Goal: Task Accomplishment & Management: Use online tool/utility

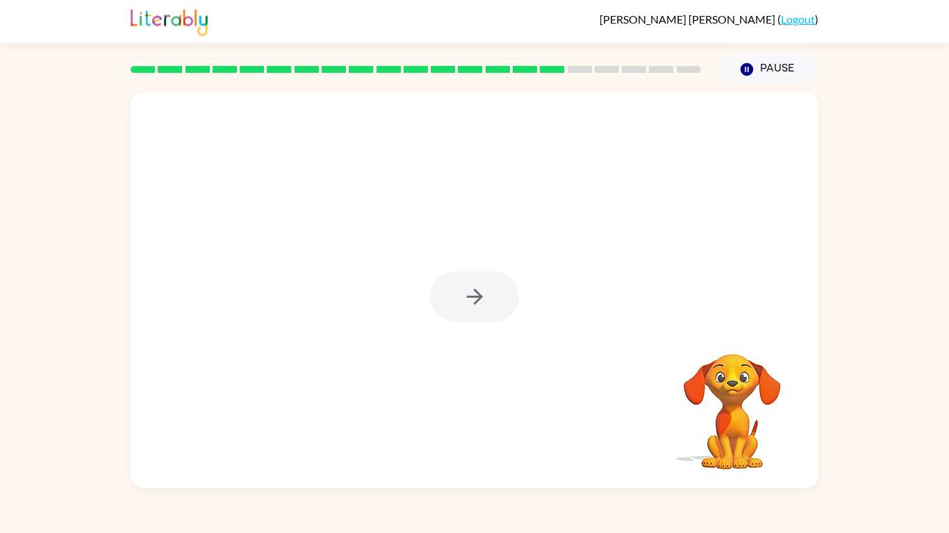
click at [513, 301] on div at bounding box center [474, 297] width 89 height 51
click at [449, 309] on div at bounding box center [474, 297] width 89 height 51
click at [500, 293] on button "button" at bounding box center [474, 297] width 89 height 51
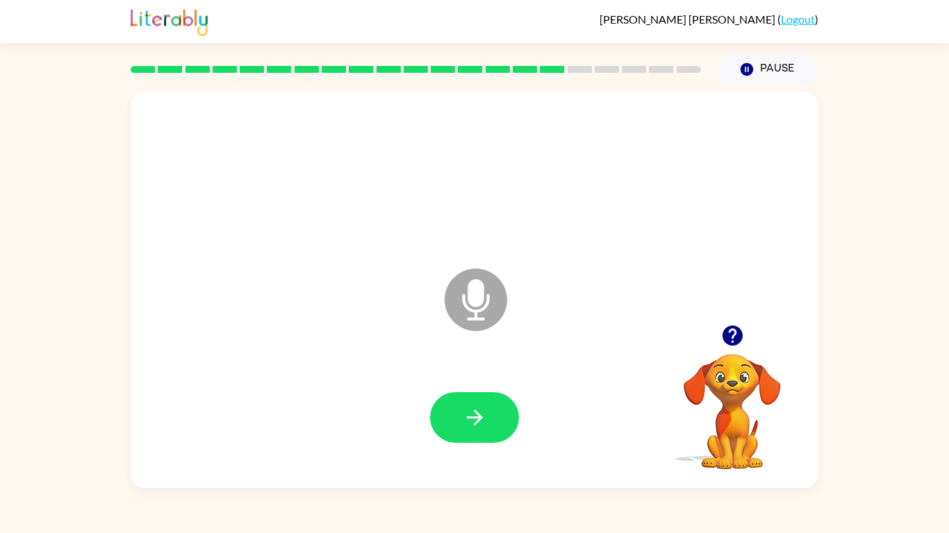
click at [504, 301] on icon at bounding box center [475, 300] width 63 height 63
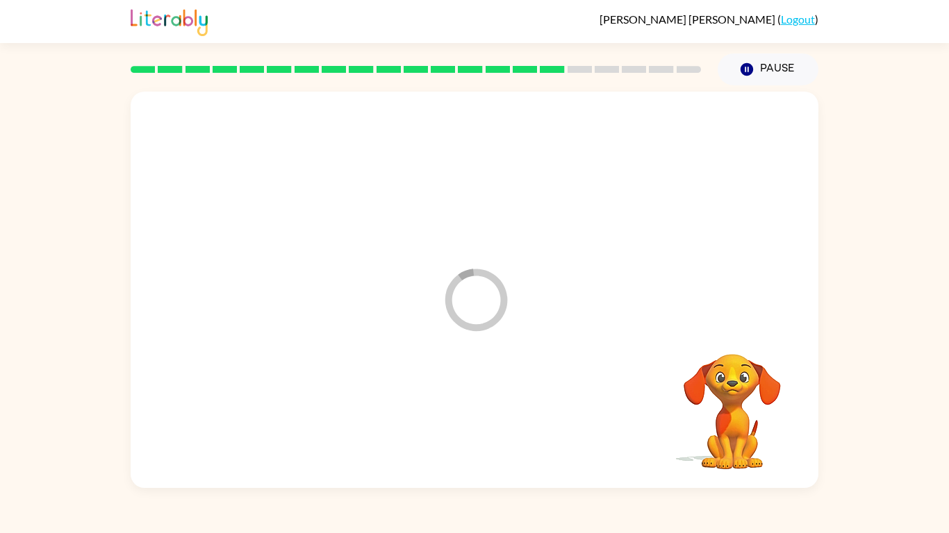
click at [482, 310] on icon "Loader Your response is being sent to our graders" at bounding box center [475, 299] width 83 height 83
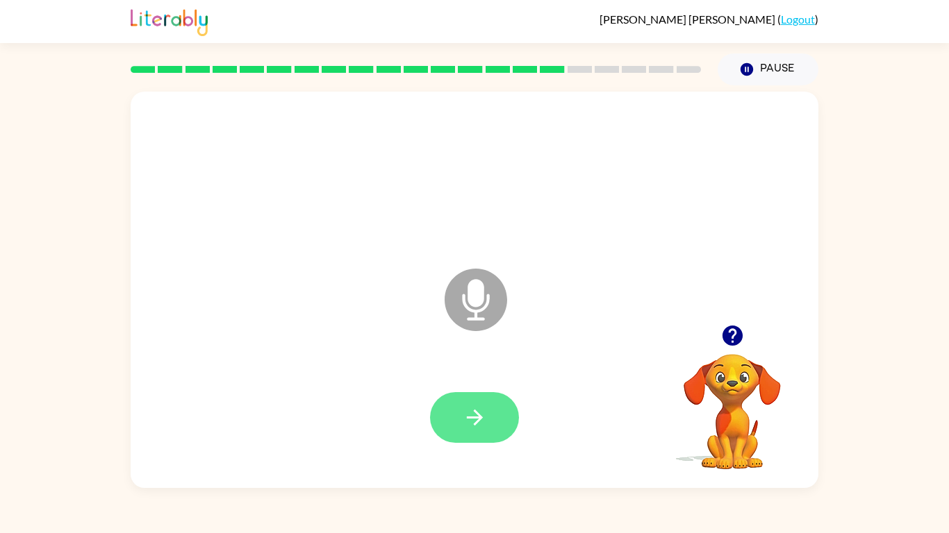
click at [510, 427] on button "button" at bounding box center [474, 417] width 89 height 51
click at [472, 301] on icon "Microphone The Microphone is here when it is your turn to talk" at bounding box center [545, 317] width 208 height 104
click at [454, 403] on button "button" at bounding box center [474, 417] width 89 height 51
click at [490, 313] on icon at bounding box center [475, 300] width 63 height 63
click at [475, 315] on icon "Microphone The Microphone is here when it is your turn to talk" at bounding box center [545, 317] width 208 height 104
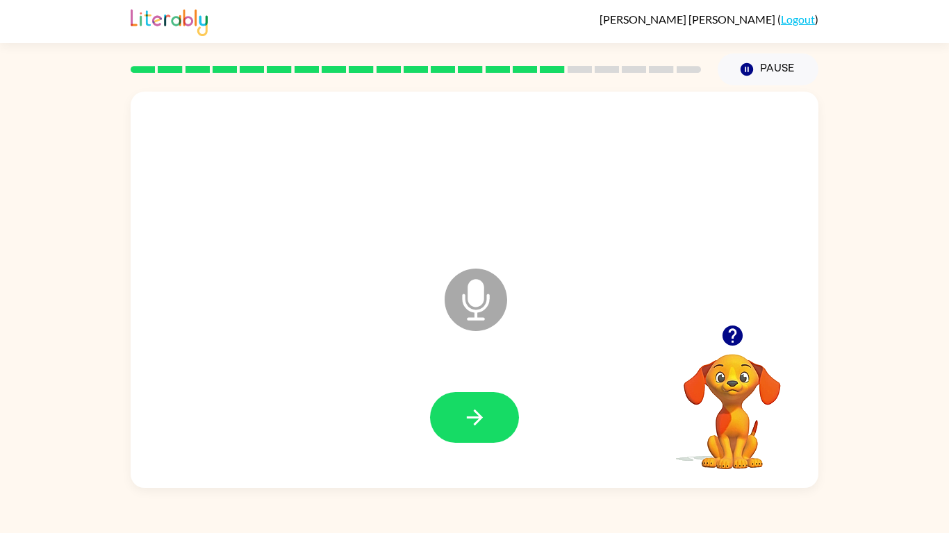
click at [495, 303] on icon at bounding box center [475, 300] width 63 height 63
click at [490, 428] on button "button" at bounding box center [474, 417] width 89 height 51
click at [496, 434] on button "button" at bounding box center [474, 417] width 89 height 51
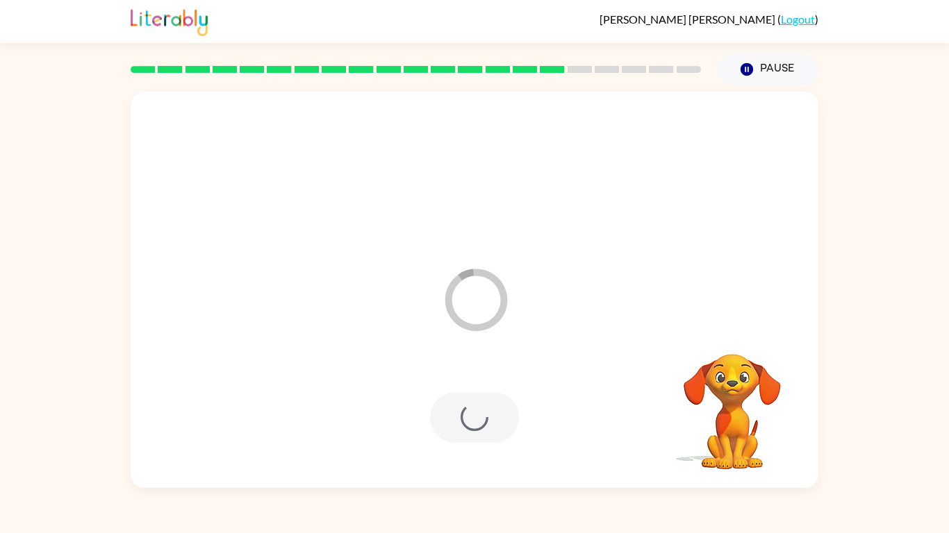
click at [720, 344] on video "Your browser must support playing .mp4 files to use Literably. Please try using…" at bounding box center [732, 402] width 139 height 139
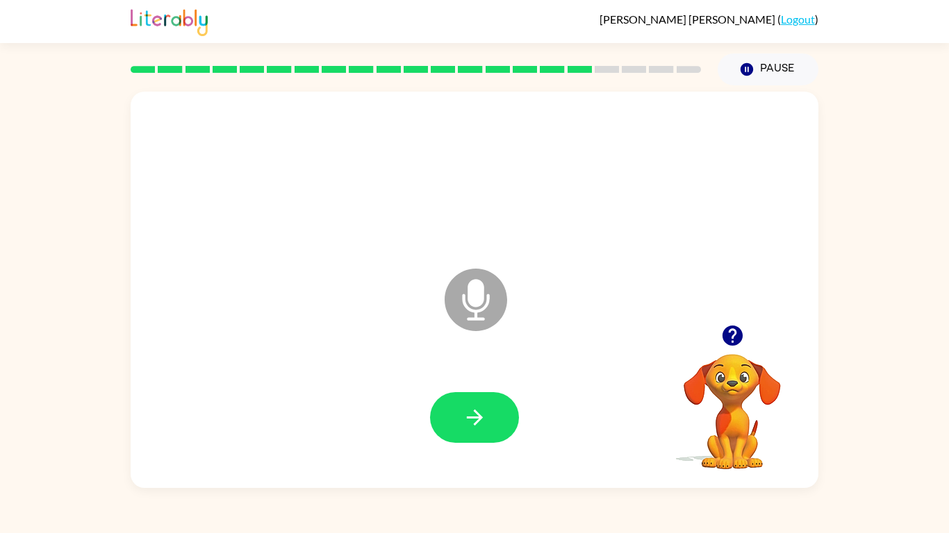
click at [731, 334] on icon "button" at bounding box center [732, 336] width 20 height 20
click at [474, 309] on icon at bounding box center [475, 300] width 63 height 63
click at [465, 315] on icon at bounding box center [475, 300] width 63 height 63
click at [473, 306] on icon "Microphone The Microphone is here when it is your turn to talk" at bounding box center [545, 317] width 208 height 104
click at [488, 303] on icon "Microphone The Microphone is here when it is your turn to talk" at bounding box center [545, 317] width 208 height 104
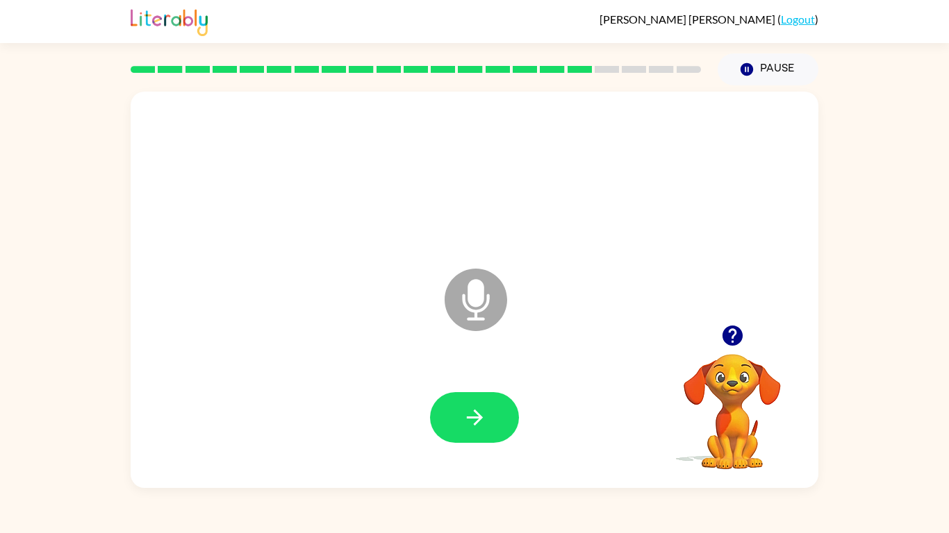
drag, startPoint x: 480, startPoint y: 285, endPoint x: 488, endPoint y: 288, distance: 8.6
click at [488, 288] on icon "Microphone The Microphone is here when it is your turn to talk" at bounding box center [545, 317] width 208 height 104
click at [485, 435] on button "button" at bounding box center [474, 417] width 89 height 51
click at [500, 421] on button "button" at bounding box center [474, 417] width 89 height 51
click at [511, 408] on div at bounding box center [474, 417] width 89 height 51
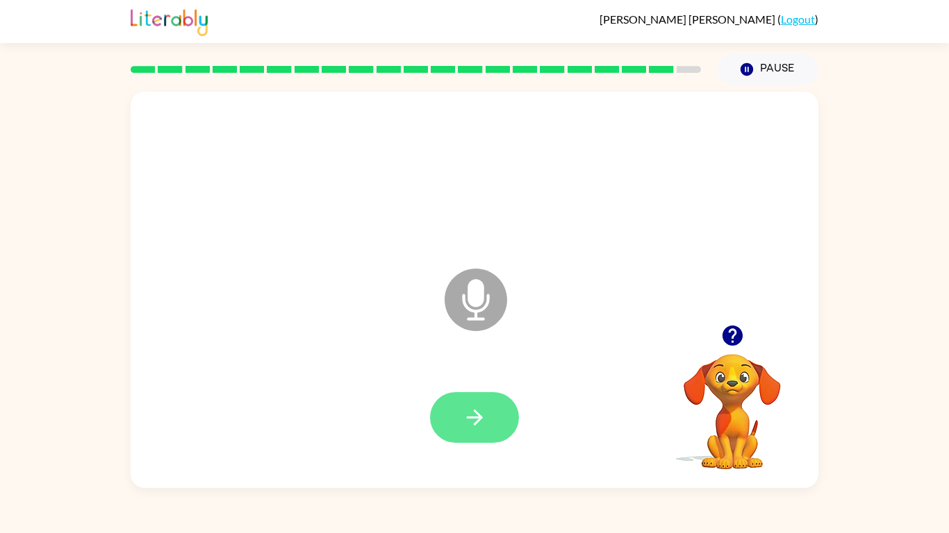
click at [479, 404] on button "button" at bounding box center [474, 417] width 89 height 51
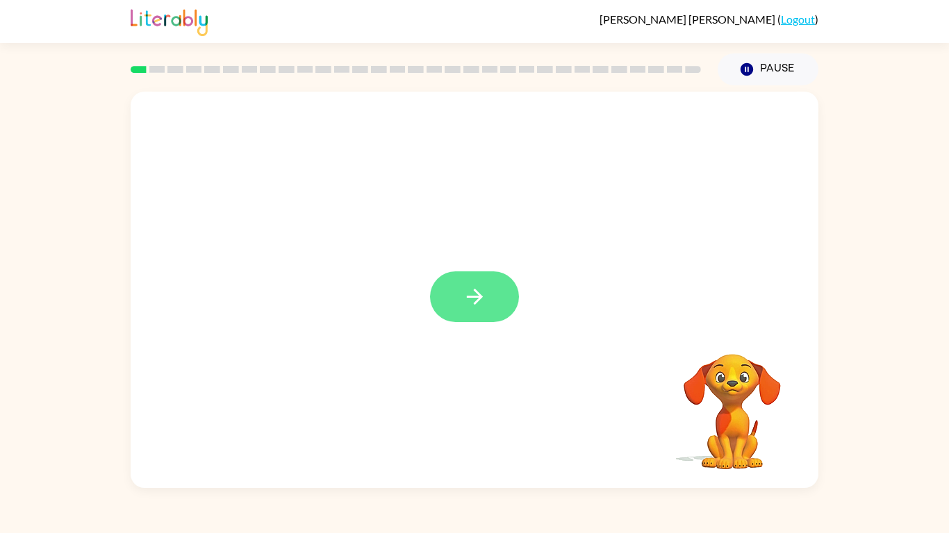
click at [495, 301] on button "button" at bounding box center [474, 297] width 89 height 51
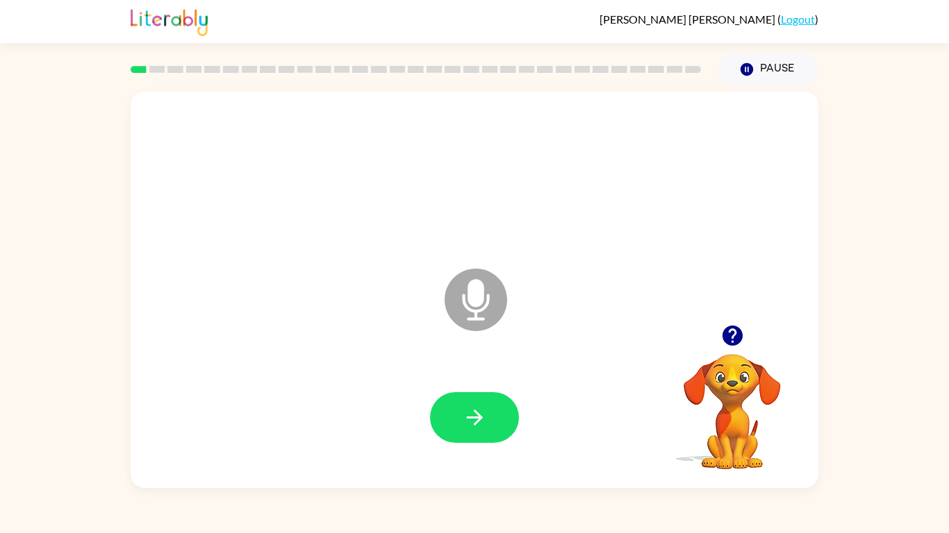
click at [490, 299] on icon at bounding box center [475, 300] width 63 height 63
click at [476, 300] on icon "Microphone The Microphone is here when it is your turn to talk" at bounding box center [545, 317] width 208 height 104
click at [473, 288] on icon "Microphone The Microphone is here when it is your turn to talk" at bounding box center [545, 317] width 208 height 104
click at [490, 426] on button "button" at bounding box center [474, 417] width 89 height 51
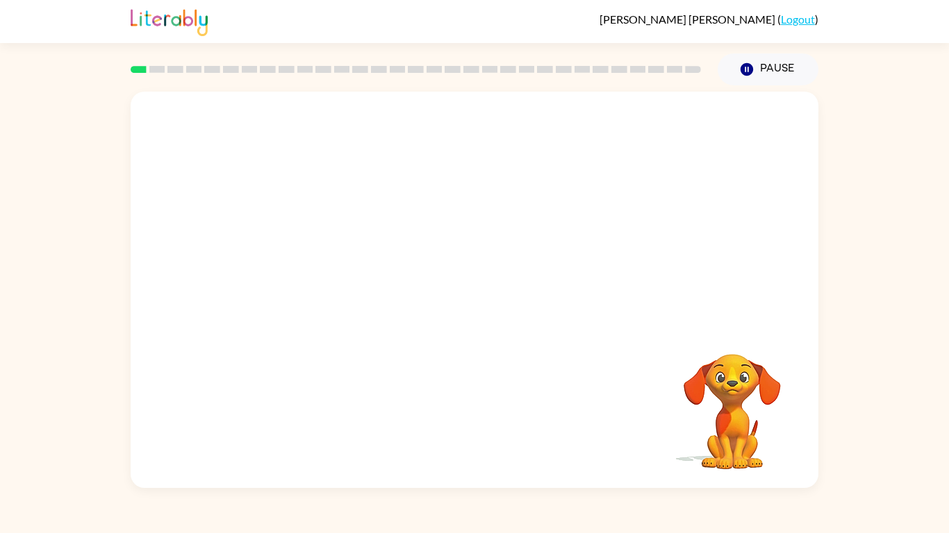
click at [572, 363] on div at bounding box center [474, 418] width 660 height 114
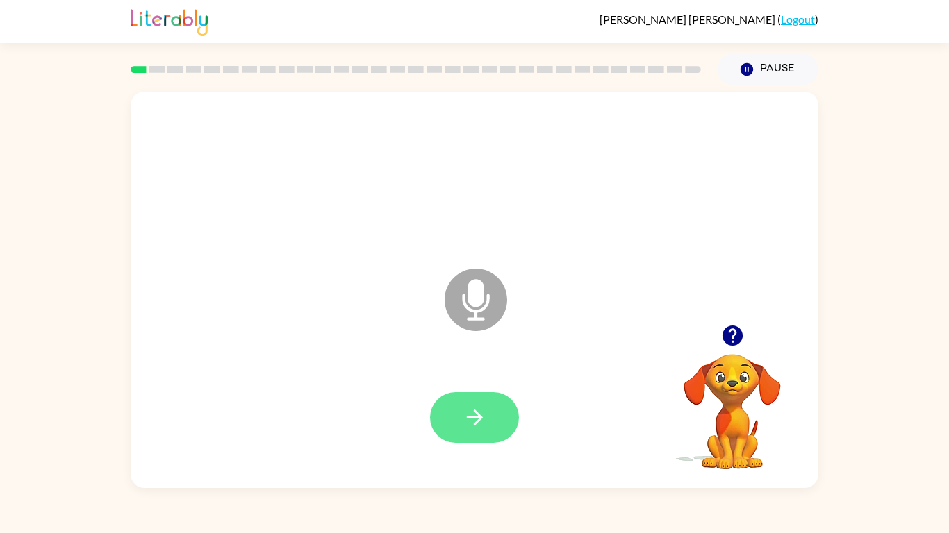
click at [471, 430] on button "button" at bounding box center [474, 417] width 89 height 51
click at [480, 414] on icon "button" at bounding box center [475, 418] width 24 height 24
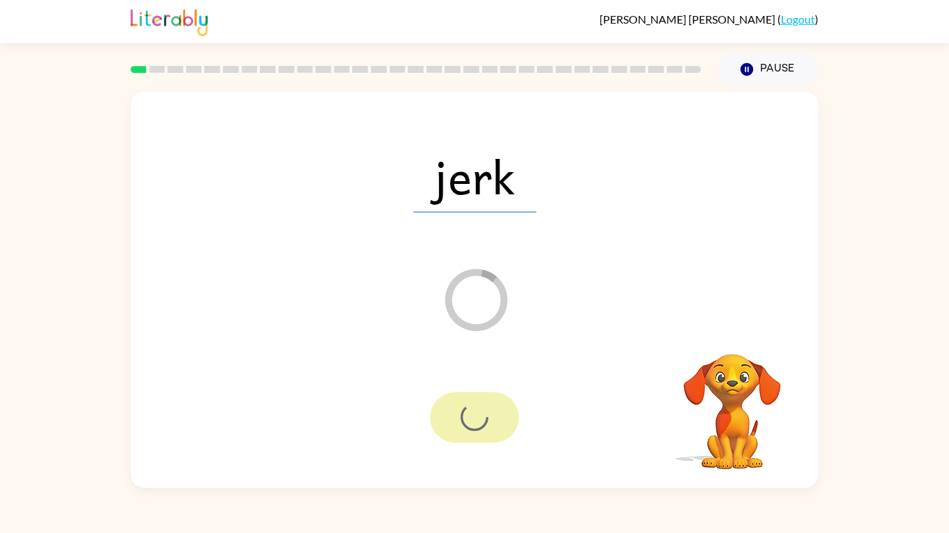
click at [487, 316] on icon "Loader Your response is being sent to our graders" at bounding box center [475, 299] width 83 height 83
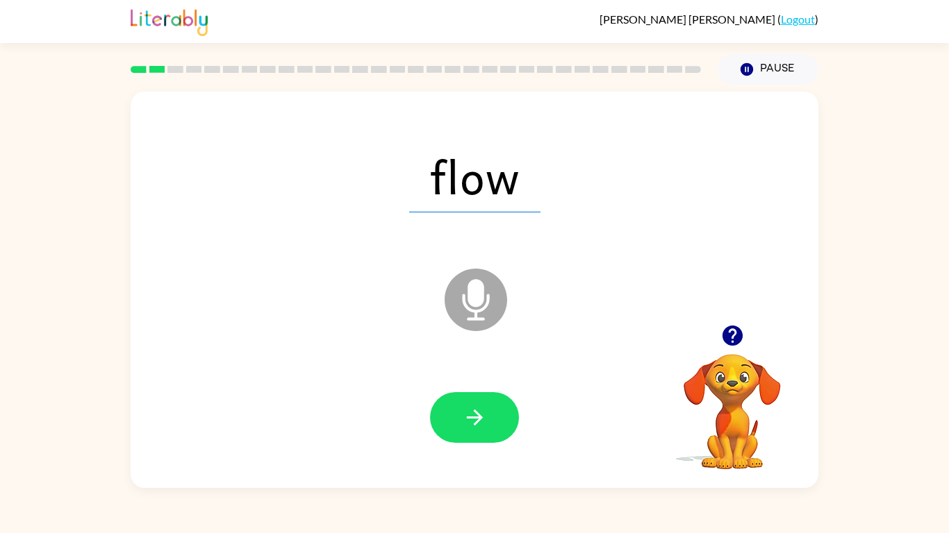
click at [490, 182] on span "flow" at bounding box center [474, 176] width 131 height 72
click at [472, 331] on icon "Microphone The Microphone is here when it is your turn to talk" at bounding box center [545, 317] width 208 height 104
drag, startPoint x: 490, startPoint y: 305, endPoint x: 473, endPoint y: 320, distance: 23.1
click at [473, 320] on icon "Microphone The Microphone is here when it is your turn to talk" at bounding box center [545, 317] width 208 height 104
click at [735, 335] on icon "button" at bounding box center [732, 336] width 24 height 24
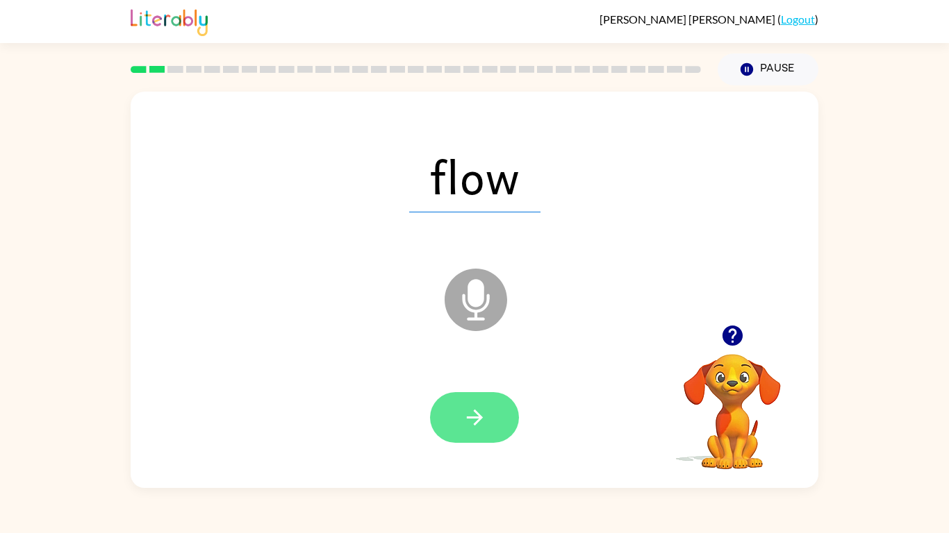
click at [488, 431] on button "button" at bounding box center [474, 417] width 89 height 51
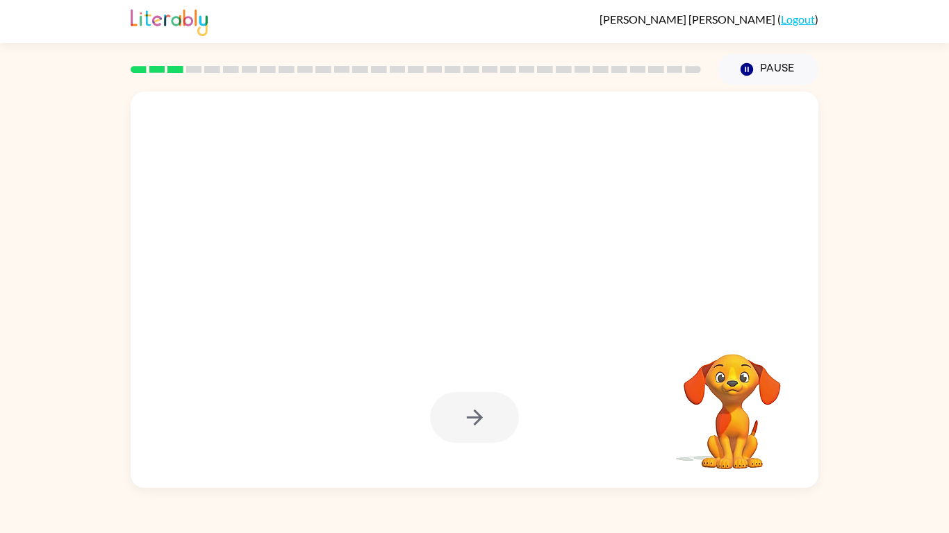
click at [522, 443] on div at bounding box center [474, 418] width 660 height 114
click at [524, 409] on div at bounding box center [474, 418] width 660 height 114
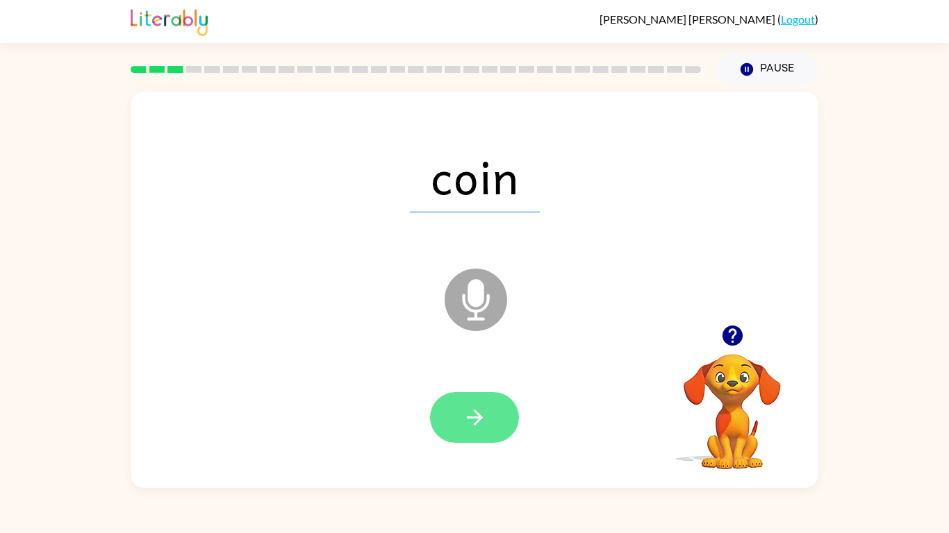
click at [516, 415] on button "button" at bounding box center [474, 417] width 89 height 51
click at [518, 409] on div at bounding box center [474, 417] width 89 height 51
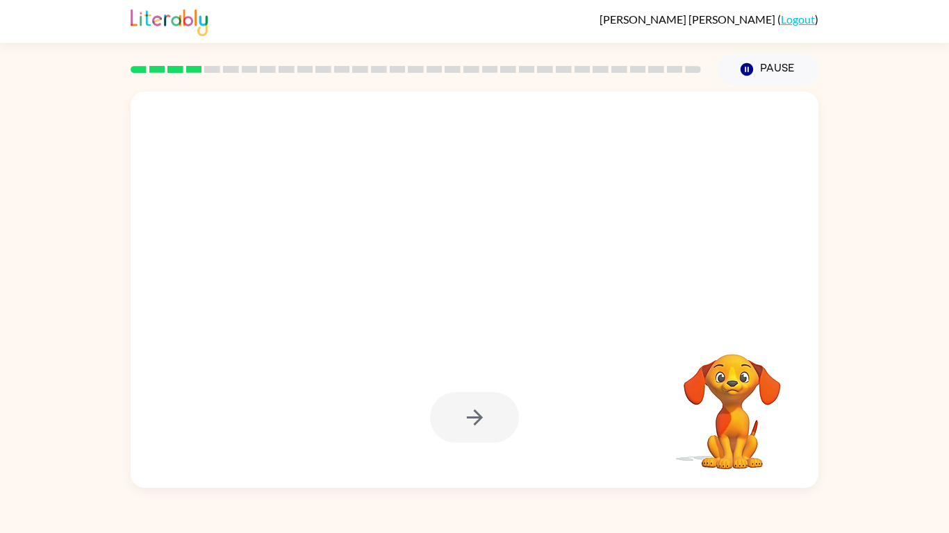
click at [515, 411] on div at bounding box center [474, 417] width 89 height 51
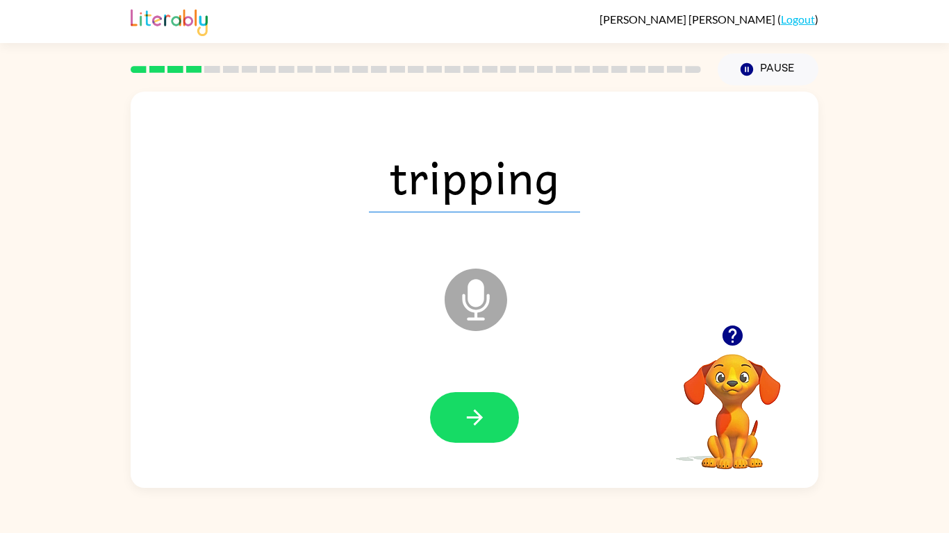
click at [477, 311] on icon "Microphone The Microphone is here when it is your turn to talk" at bounding box center [545, 317] width 208 height 104
click at [493, 419] on button "button" at bounding box center [474, 417] width 89 height 51
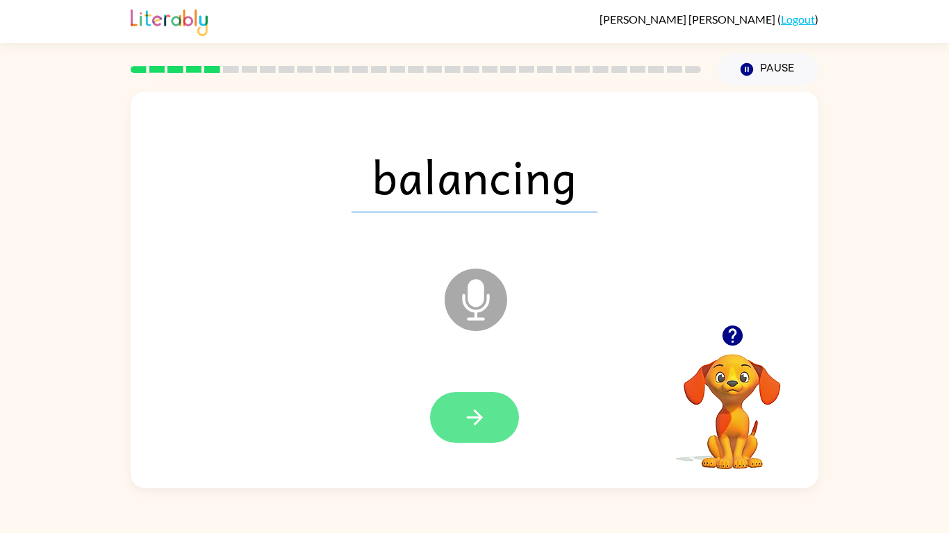
click at [492, 418] on button "button" at bounding box center [474, 417] width 89 height 51
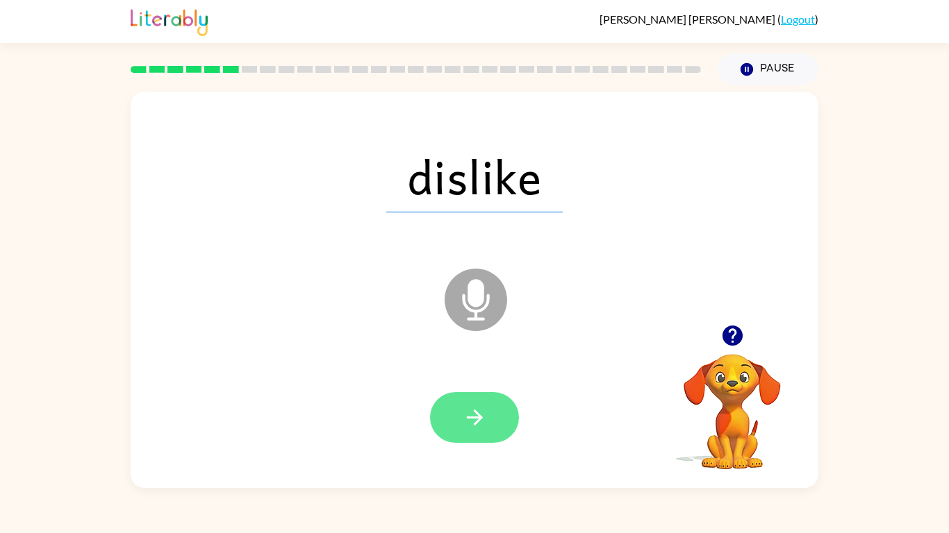
click at [490, 422] on button "button" at bounding box center [474, 417] width 89 height 51
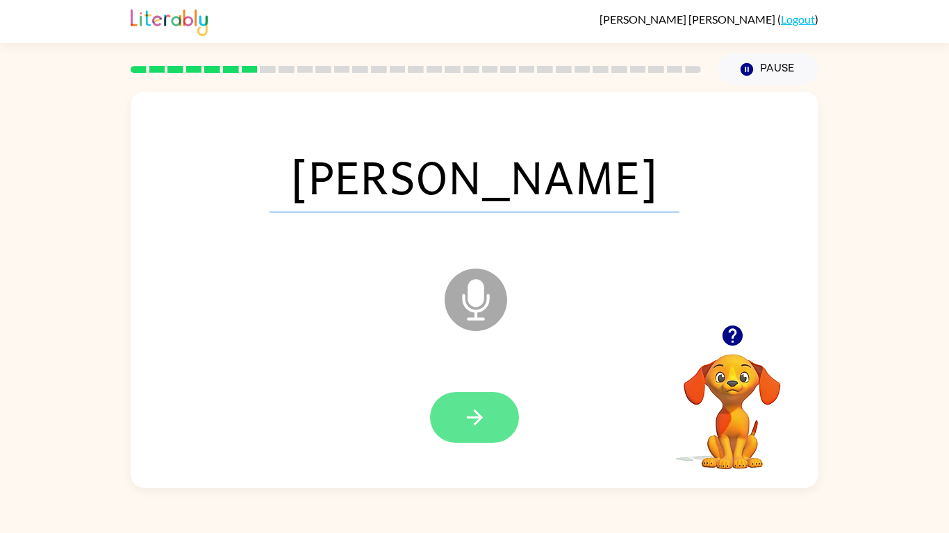
click at [478, 433] on button "button" at bounding box center [474, 417] width 89 height 51
click at [481, 436] on div at bounding box center [474, 417] width 89 height 51
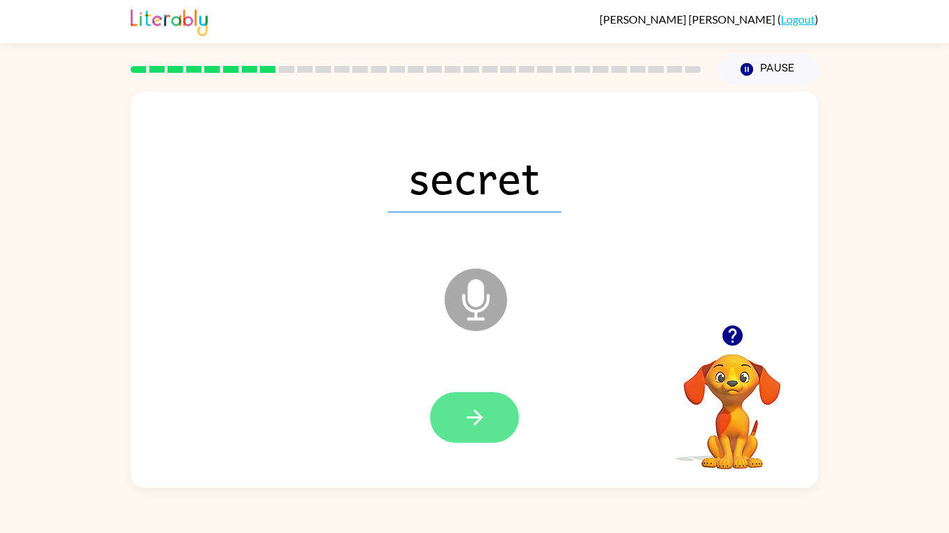
click at [494, 417] on button "button" at bounding box center [474, 417] width 89 height 51
click at [509, 420] on button "button" at bounding box center [474, 417] width 89 height 51
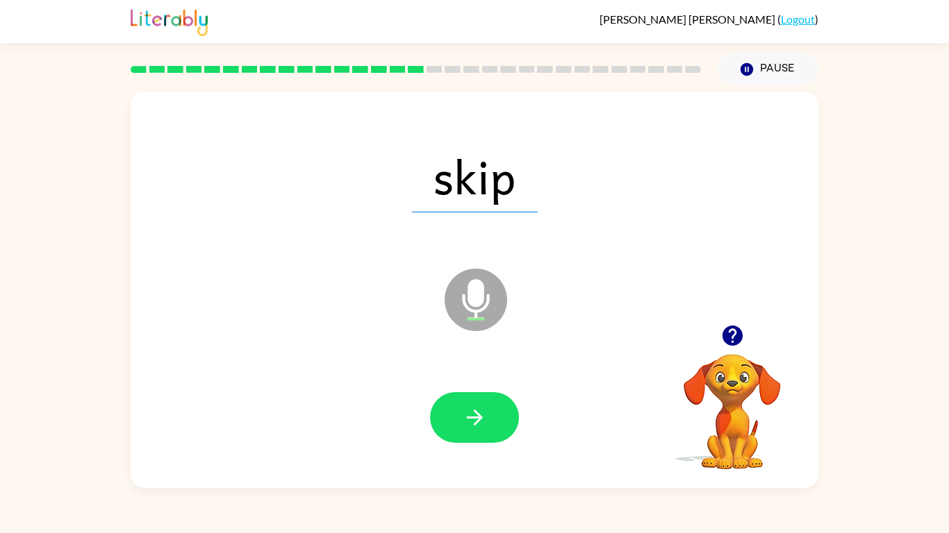
click at [738, 333] on icon "button" at bounding box center [732, 336] width 20 height 20
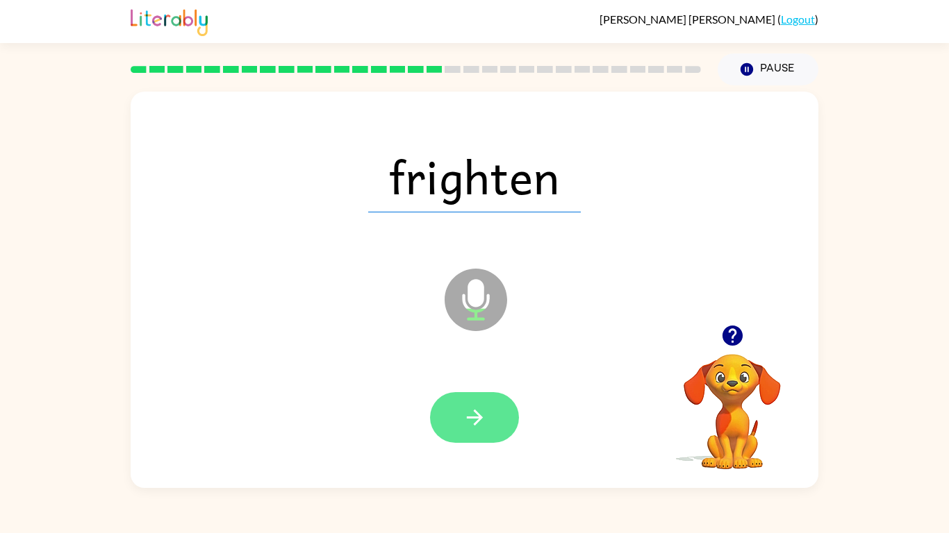
click at [489, 418] on button "button" at bounding box center [474, 417] width 89 height 51
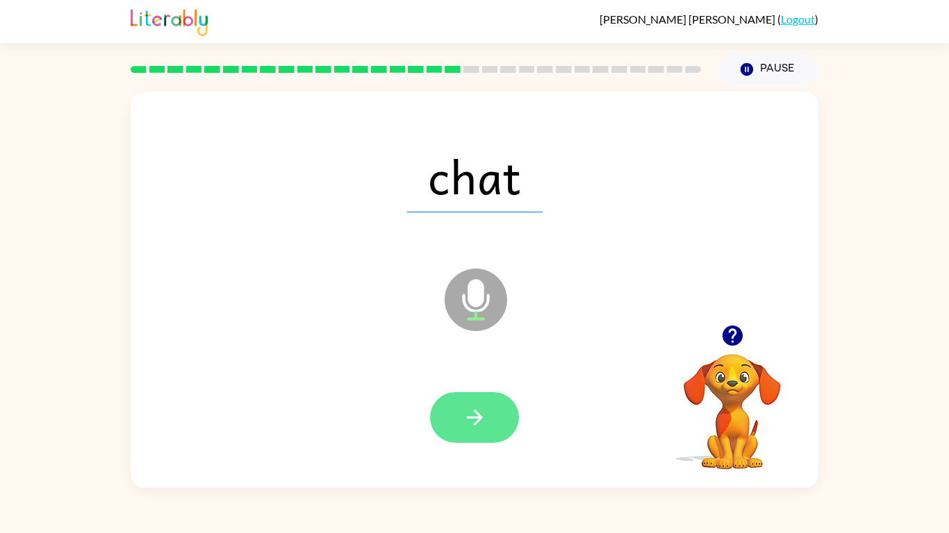
click at [479, 418] on icon "button" at bounding box center [474, 418] width 16 height 16
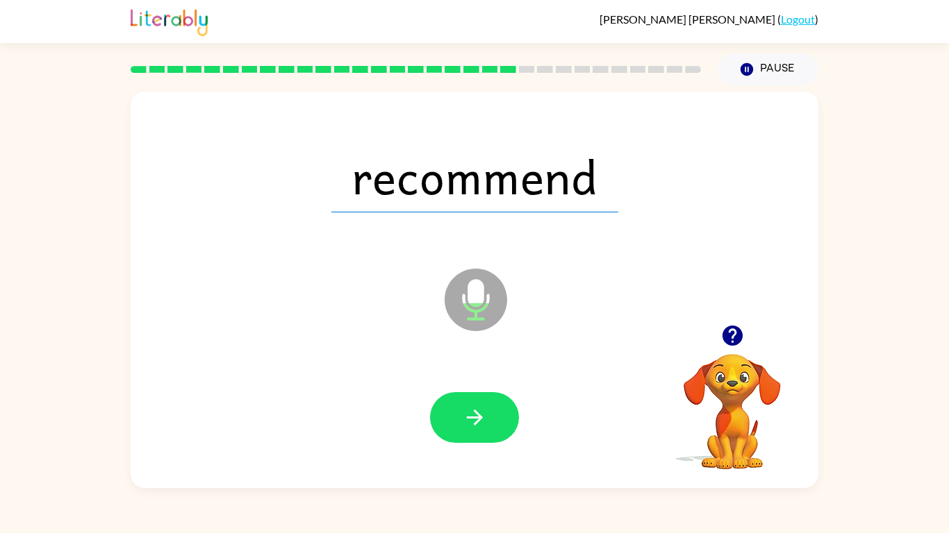
click at [746, 338] on button "button" at bounding box center [732, 335] width 35 height 35
click at [483, 431] on button "button" at bounding box center [474, 417] width 89 height 51
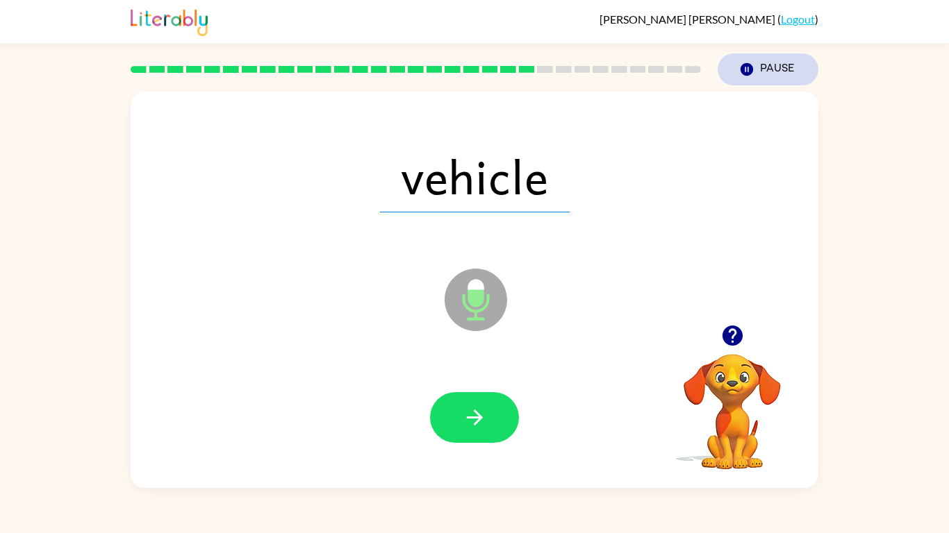
click at [772, 60] on button "Pause Pause" at bounding box center [767, 69] width 101 height 32
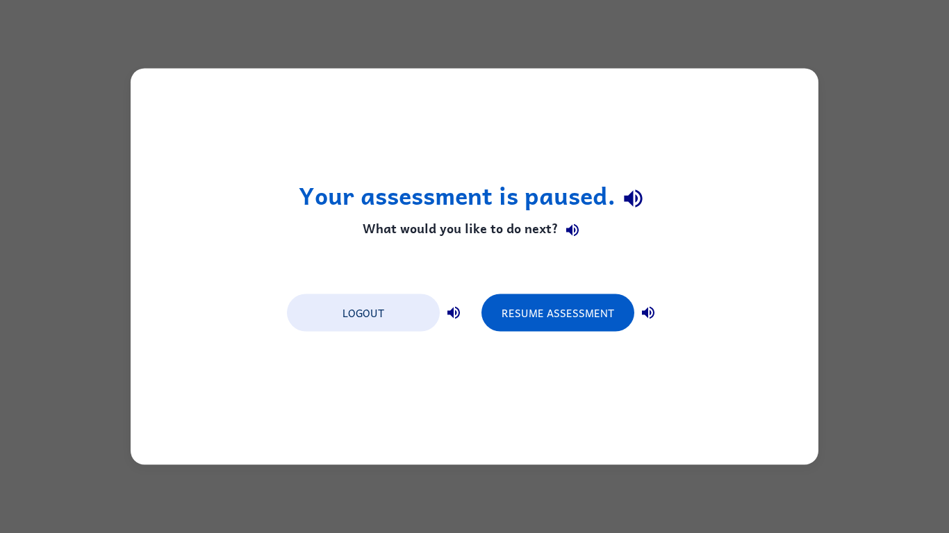
click at [757, 283] on div "Your assessment is paused. What would you like to do next? Logout Resume Assess…" at bounding box center [475, 267] width 688 height 397
click at [765, 260] on div "Your assessment is paused. What would you like to do next? Logout Resume Assess…" at bounding box center [475, 267] width 688 height 397
click at [566, 262] on div "Your assessment is paused. What would you like to do next? Logout Resume Assess…" at bounding box center [475, 267] width 688 height 397
click at [567, 236] on icon "button" at bounding box center [572, 230] width 17 height 17
click at [546, 228] on h4 "What would you like to do next?" at bounding box center [475, 230] width 352 height 28
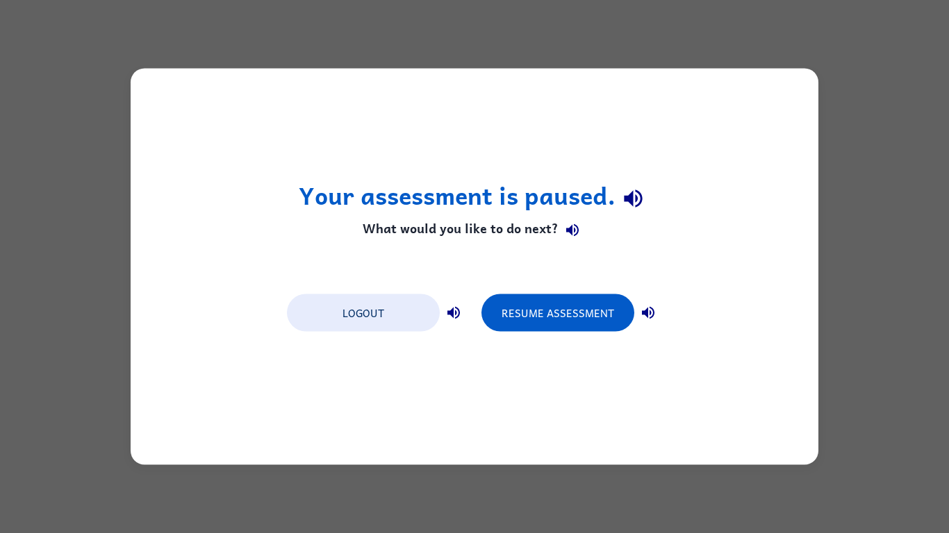
click at [625, 185] on button "button" at bounding box center [632, 198] width 35 height 35
click at [638, 209] on icon "button" at bounding box center [633, 198] width 24 height 24
click at [159, 321] on div "Your assessment is paused. What would you like to do next? Logout Resume Assess…" at bounding box center [475, 267] width 688 height 397
click at [549, 299] on button "Resume Assessment" at bounding box center [557, 313] width 153 height 38
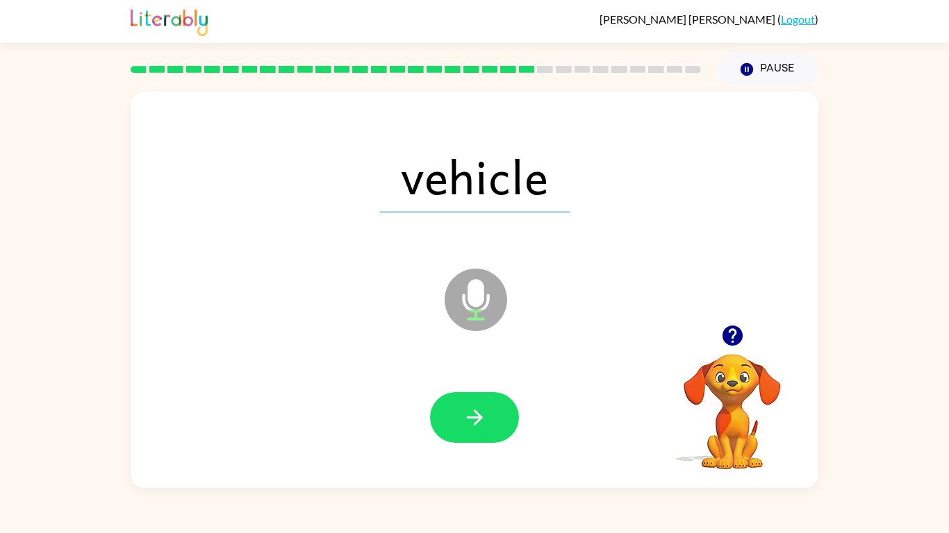
click at [738, 449] on video "Your browser must support playing .mp4 files to use Literably. Please try using…" at bounding box center [732, 402] width 139 height 139
click at [729, 397] on video "Your browser must support playing .mp4 files to use Literably. Please try using…" at bounding box center [732, 402] width 139 height 139
click at [731, 348] on icon "button" at bounding box center [732, 336] width 24 height 24
click at [735, 350] on button "button" at bounding box center [732, 335] width 35 height 35
click at [475, 418] on icon "button" at bounding box center [474, 418] width 16 height 16
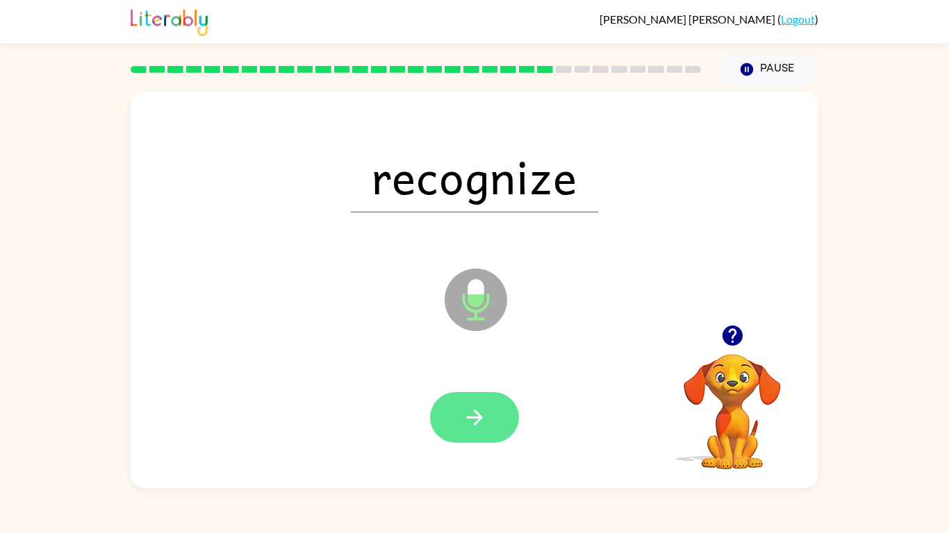
click at [505, 408] on button "button" at bounding box center [474, 417] width 89 height 51
click at [504, 426] on button "button" at bounding box center [474, 417] width 89 height 51
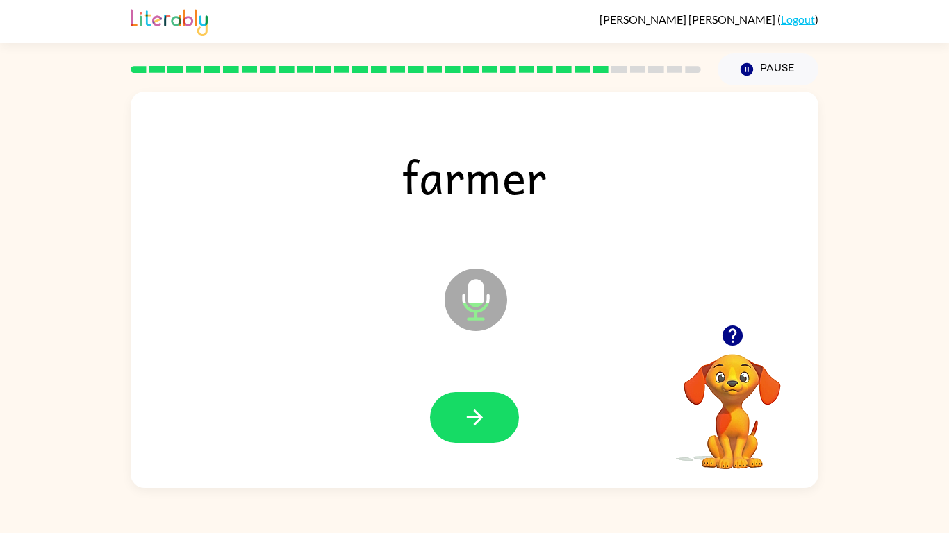
click at [454, 253] on div "Microphone The Microphone is here when it is your turn to talk" at bounding box center [440, 265] width 593 height 50
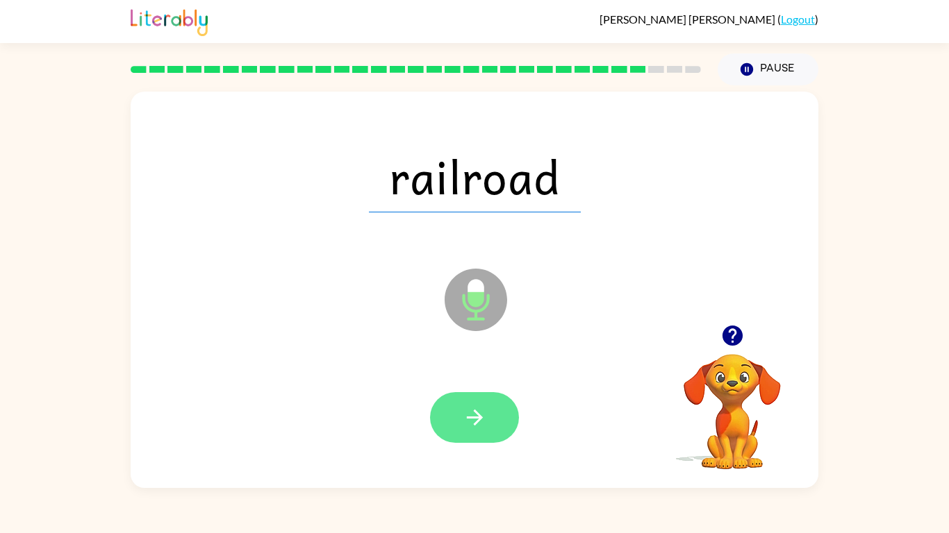
click at [463, 422] on icon "button" at bounding box center [475, 418] width 24 height 24
click at [903, 303] on div "railroad Microphone The Microphone is here when it is your turn to talk Your br…" at bounding box center [474, 286] width 949 height 403
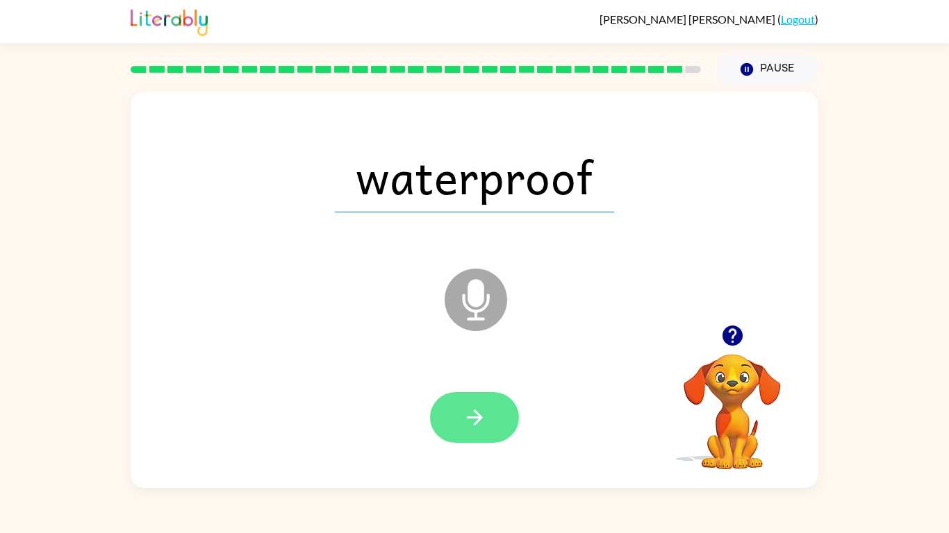
click at [493, 410] on button "button" at bounding box center [474, 417] width 89 height 51
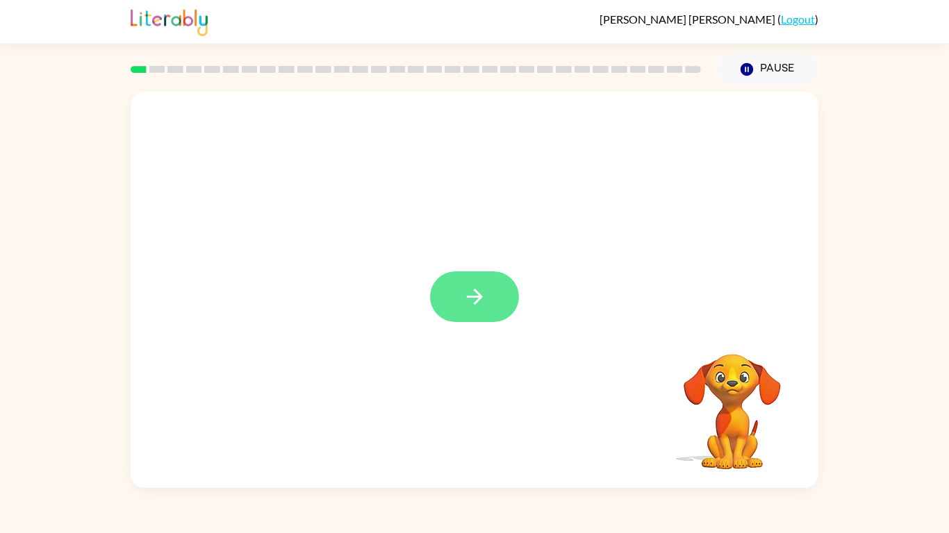
click at [483, 308] on icon "button" at bounding box center [475, 297] width 24 height 24
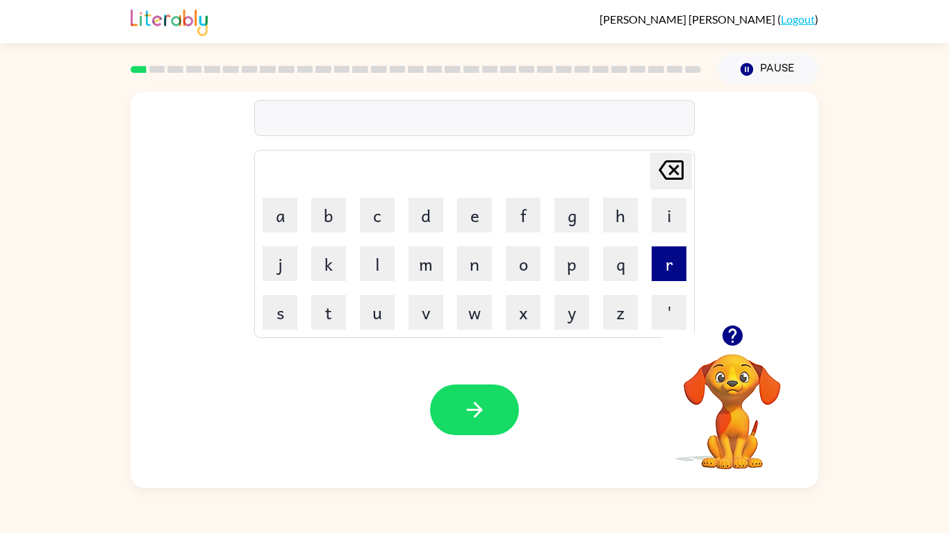
click at [674, 266] on button "r" at bounding box center [668, 264] width 35 height 35
click at [667, 272] on button "r" at bounding box center [668, 264] width 35 height 35
click at [672, 277] on button "r" at bounding box center [668, 264] width 35 height 35
click at [676, 269] on button "r" at bounding box center [668, 264] width 35 height 35
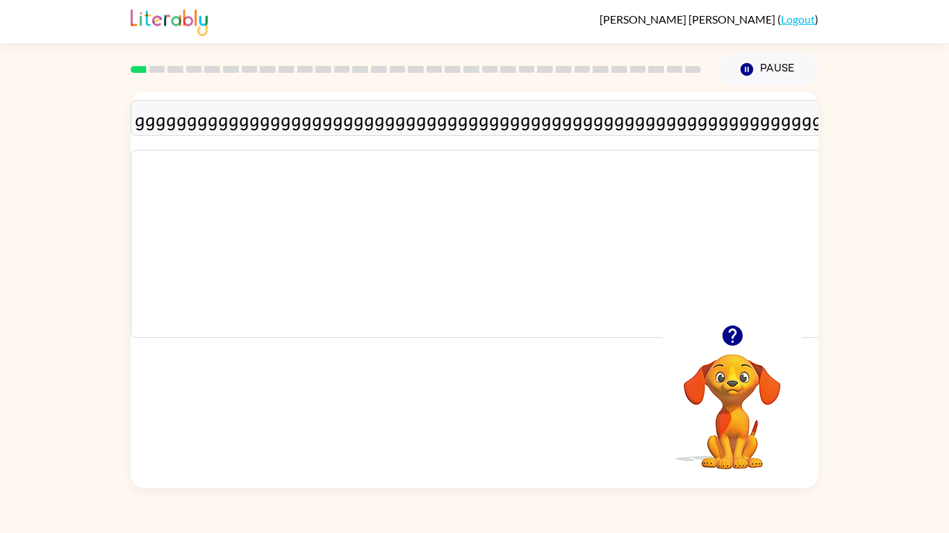
click at [730, 343] on icon "button" at bounding box center [732, 336] width 20 height 20
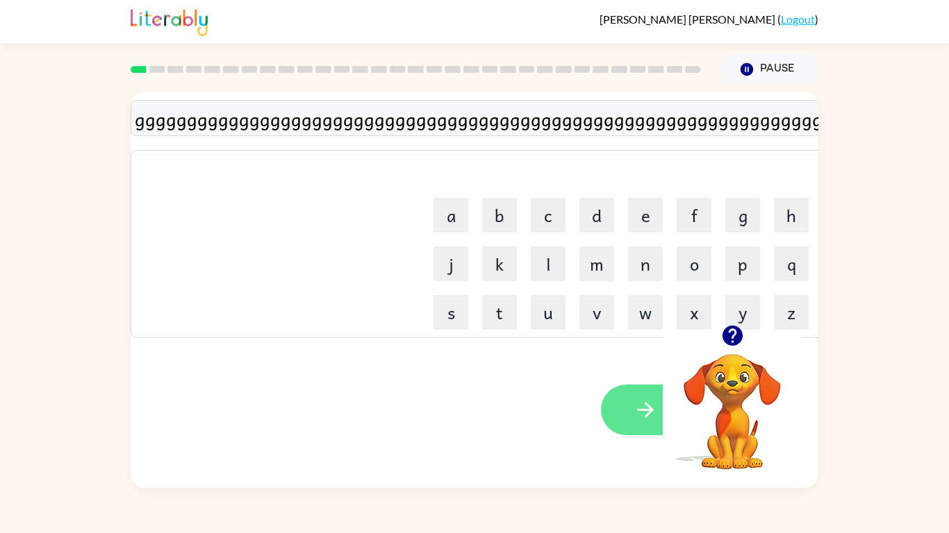
click at [626, 416] on button "button" at bounding box center [645, 410] width 89 height 51
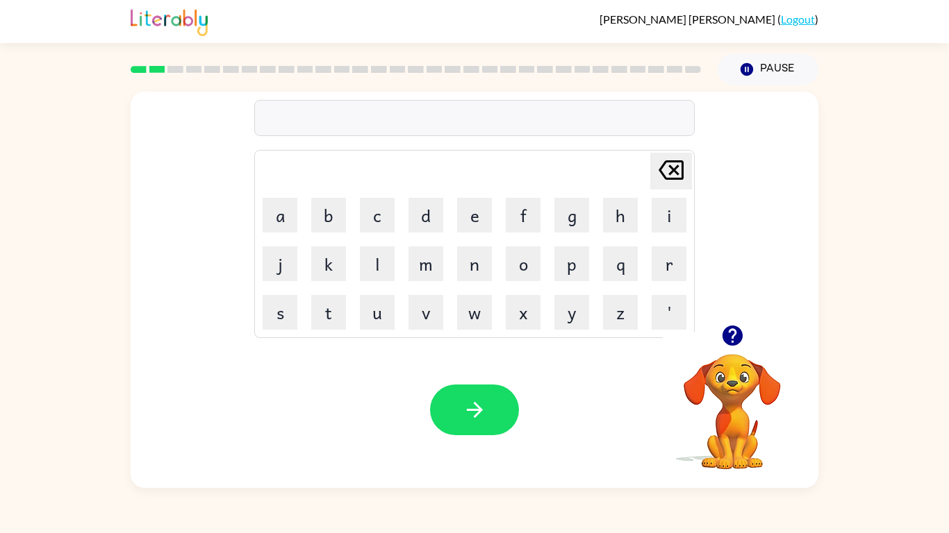
click at [681, 183] on icon "[PERSON_NAME] last character input" at bounding box center [670, 169] width 33 height 33
click at [586, 253] on button "p" at bounding box center [571, 264] width 35 height 35
click at [674, 180] on icon "[PERSON_NAME] last character input" at bounding box center [670, 169] width 33 height 33
click at [681, 176] on icon at bounding box center [670, 169] width 25 height 19
click at [535, 260] on button "o" at bounding box center [523, 264] width 35 height 35
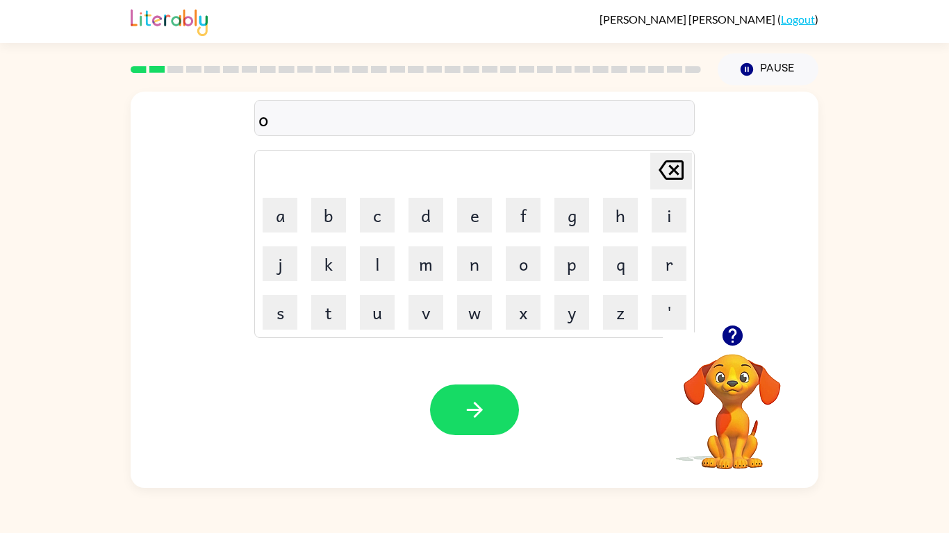
click at [685, 158] on icon "[PERSON_NAME] last character input" at bounding box center [670, 169] width 33 height 33
type button "delete"
click at [725, 331] on icon "button" at bounding box center [732, 336] width 20 height 20
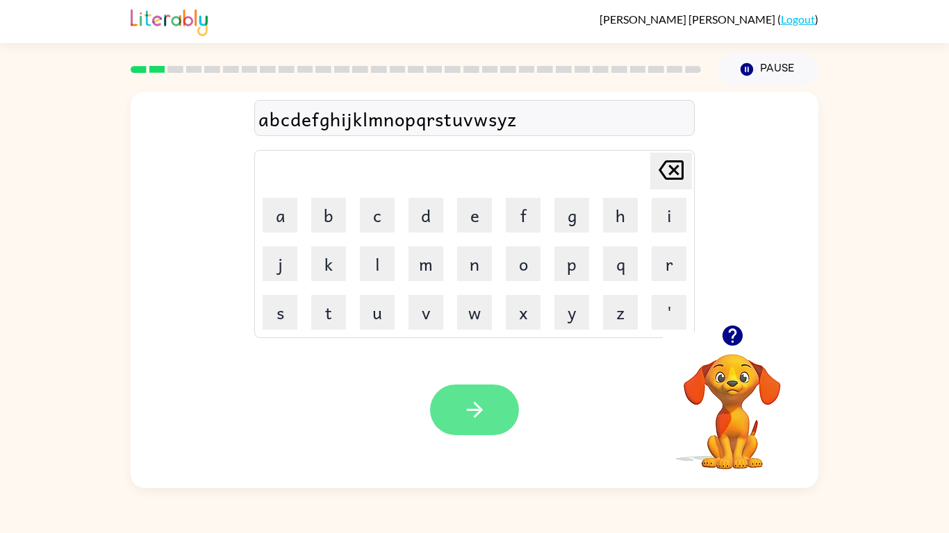
click at [469, 417] on icon "button" at bounding box center [475, 410] width 24 height 24
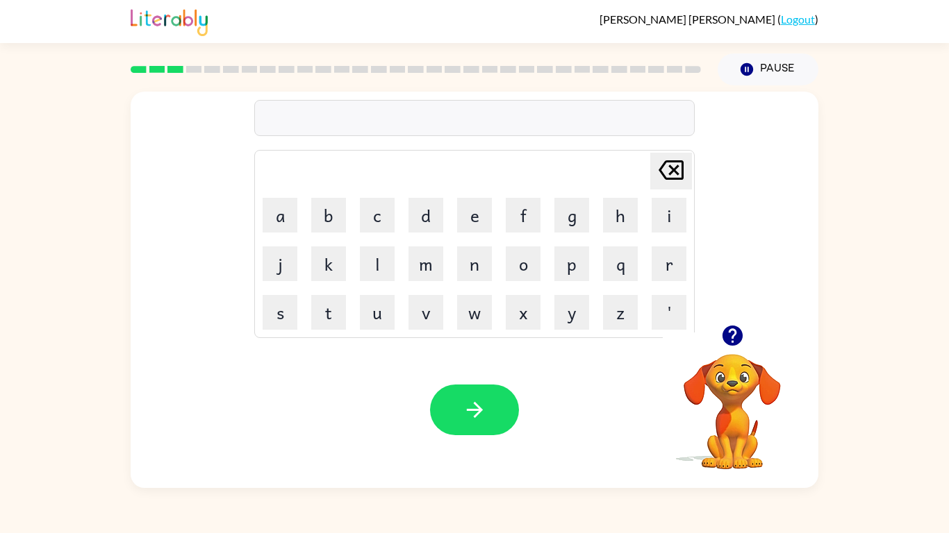
click at [253, 299] on div "Delete Delete last character input a b c d e f g h i j k l m n o p q r s t u v …" at bounding box center [475, 208] width 688 height 233
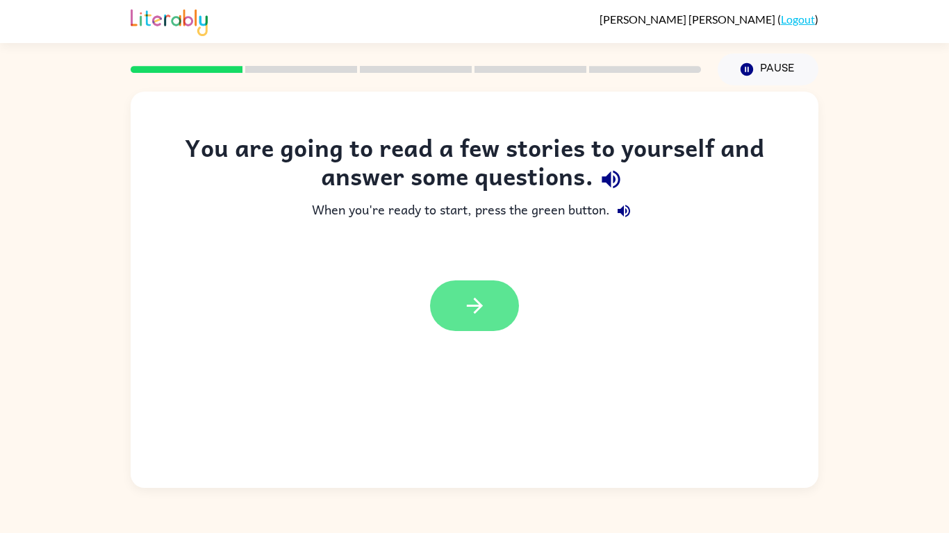
click at [508, 297] on button "button" at bounding box center [474, 306] width 89 height 51
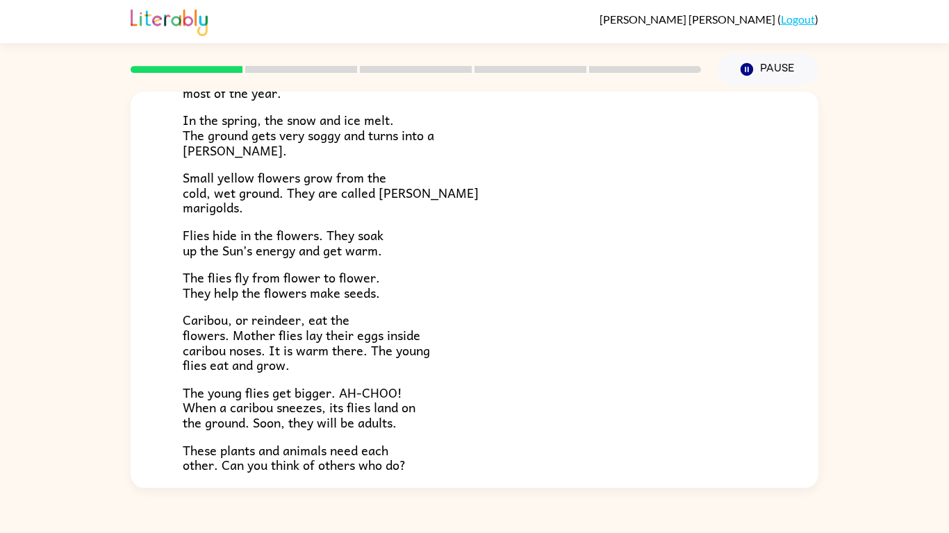
scroll to position [285, 0]
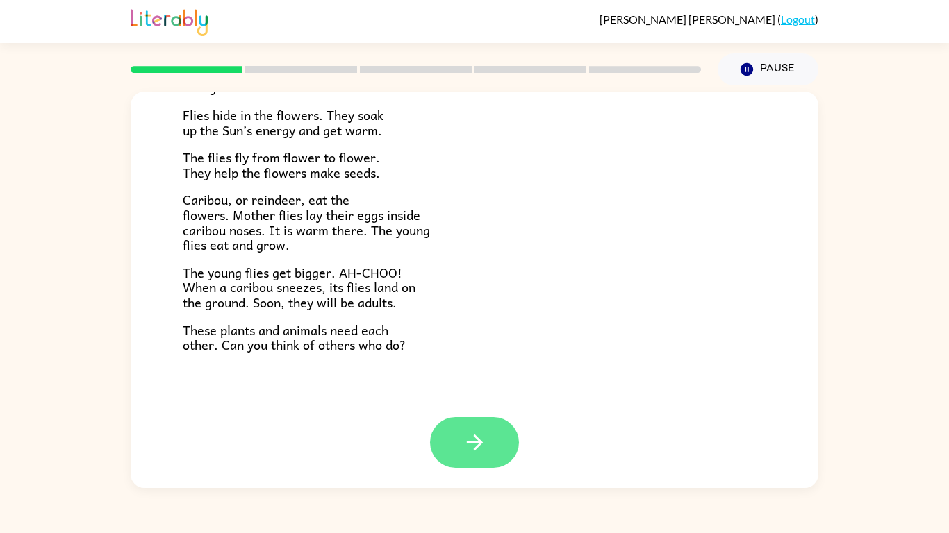
click at [508, 456] on button "button" at bounding box center [474, 442] width 89 height 51
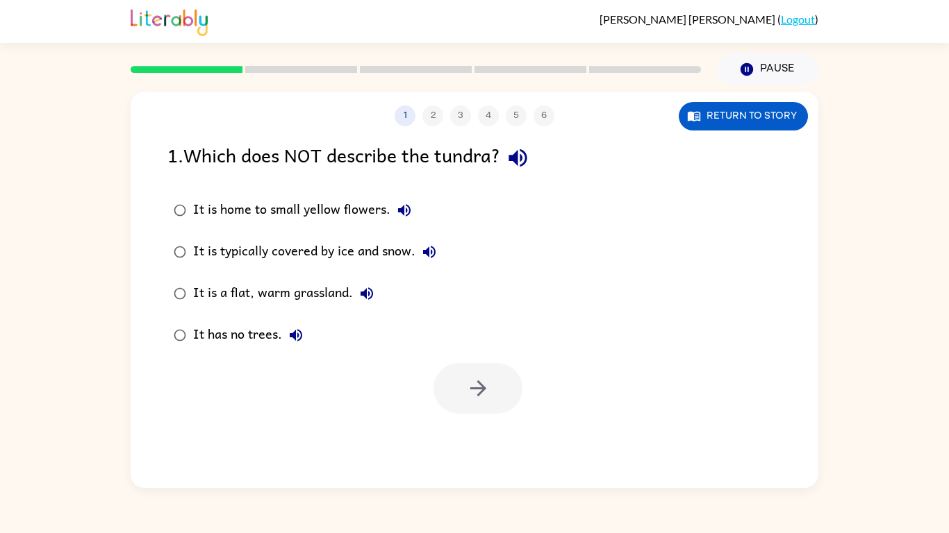
scroll to position [0, 0]
click at [295, 347] on button "It has no trees." at bounding box center [296, 336] width 28 height 28
click at [486, 399] on icon "button" at bounding box center [478, 388] width 24 height 24
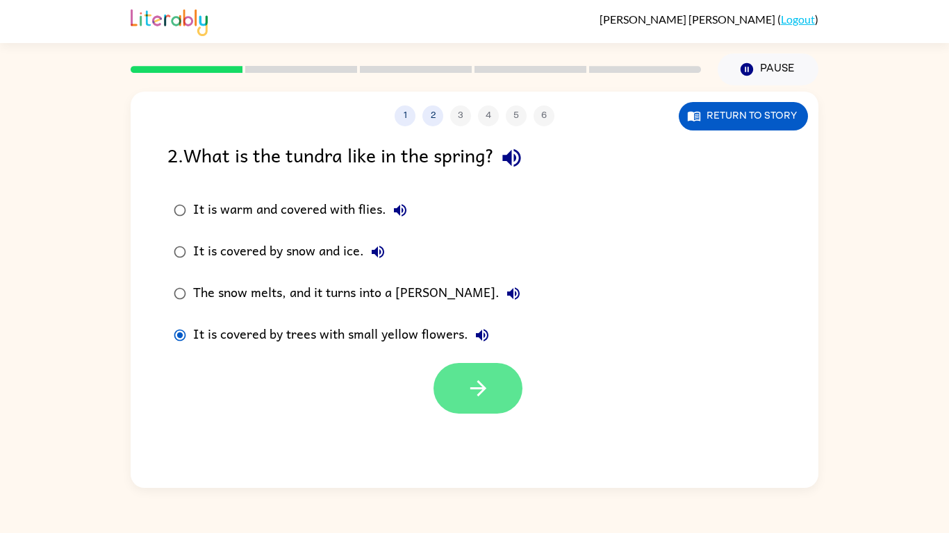
click at [482, 400] on icon "button" at bounding box center [478, 388] width 24 height 24
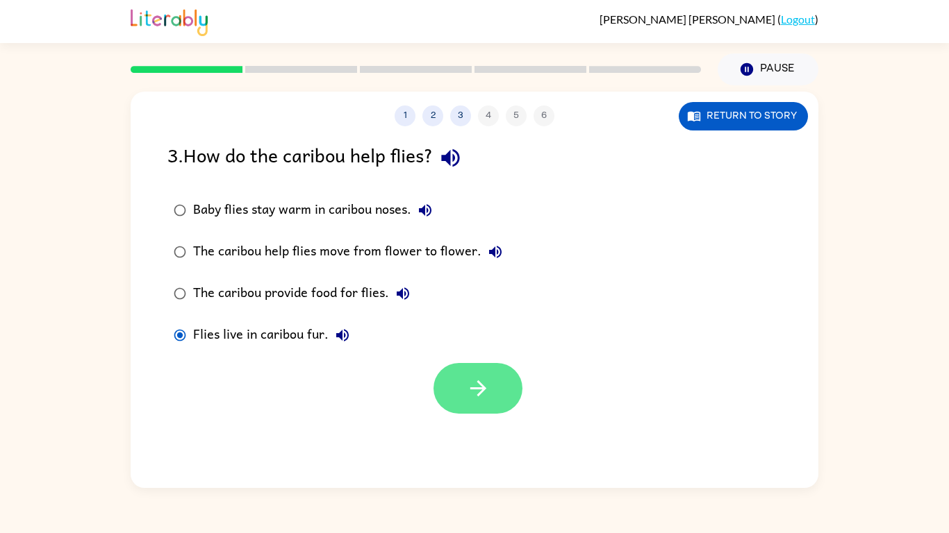
click at [492, 384] on button "button" at bounding box center [477, 388] width 89 height 51
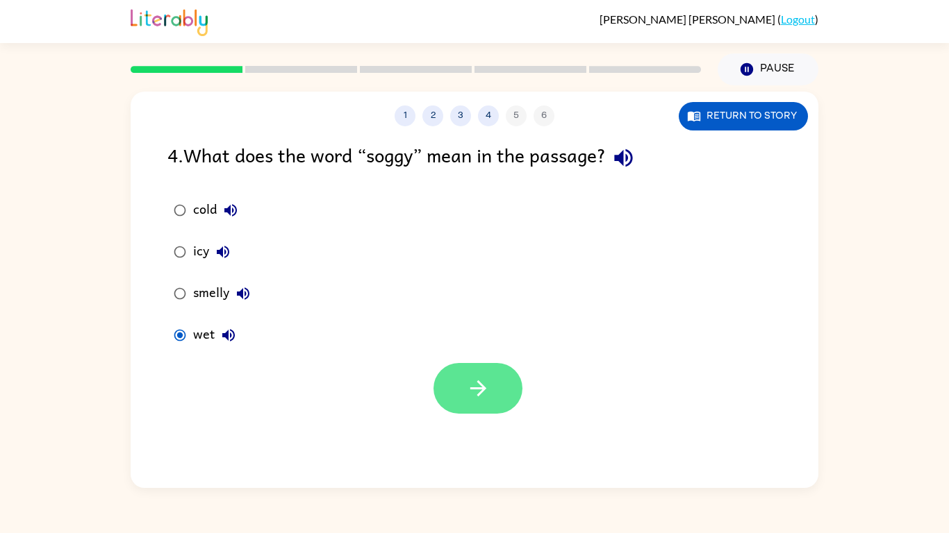
click at [506, 381] on button "button" at bounding box center [477, 388] width 89 height 51
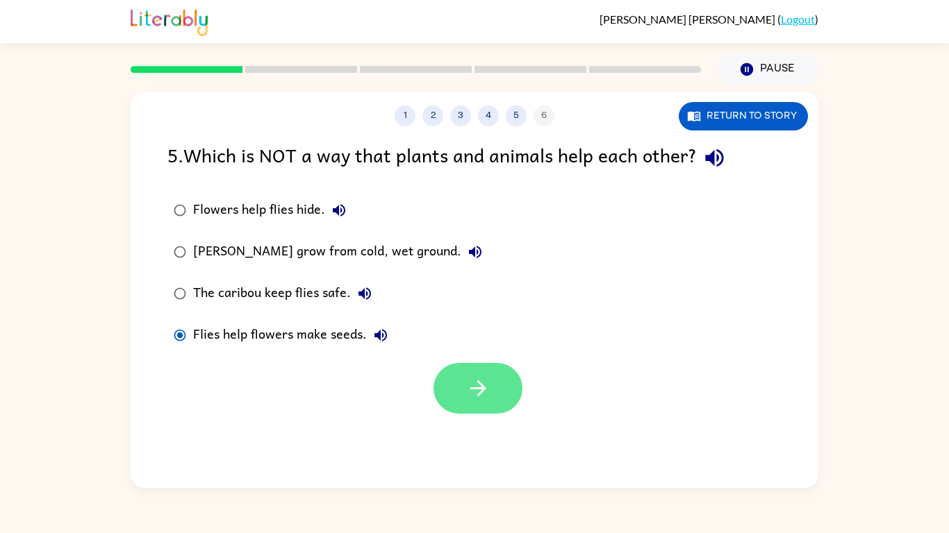
click at [494, 397] on button "button" at bounding box center [477, 388] width 89 height 51
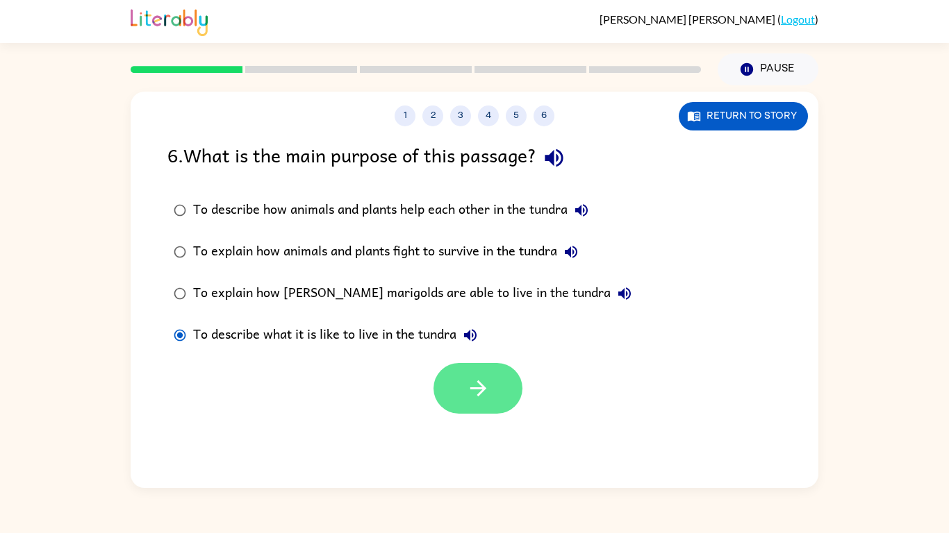
click at [492, 401] on button "button" at bounding box center [477, 388] width 89 height 51
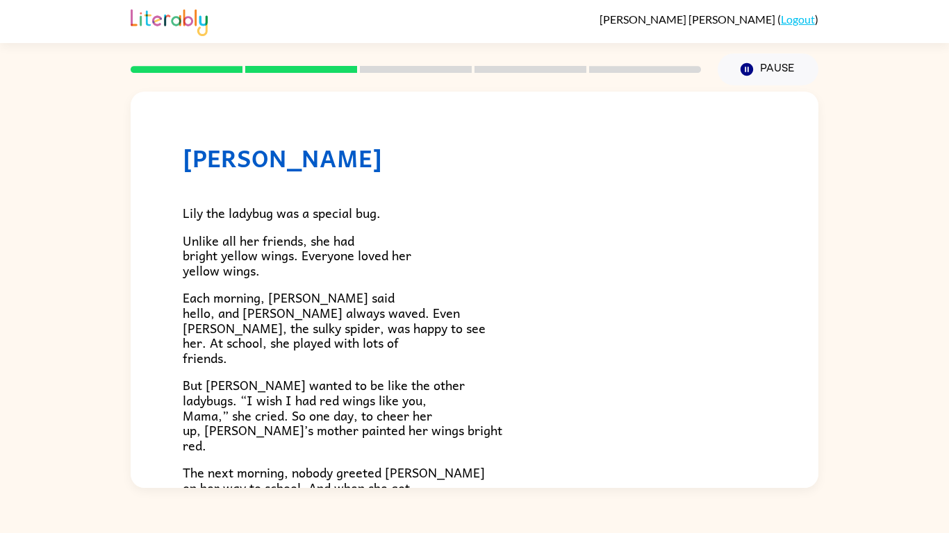
scroll to position [388, 0]
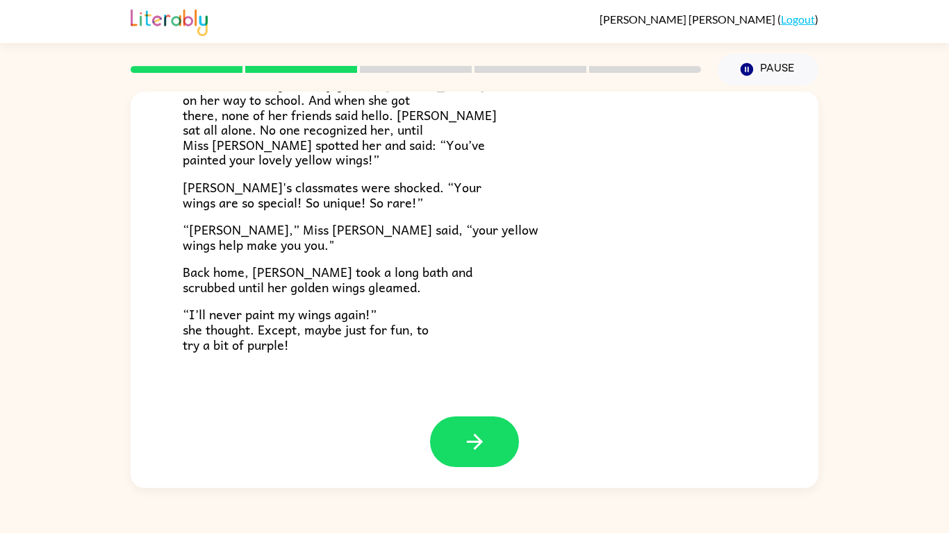
click at [510, 465] on div at bounding box center [474, 442] width 89 height 51
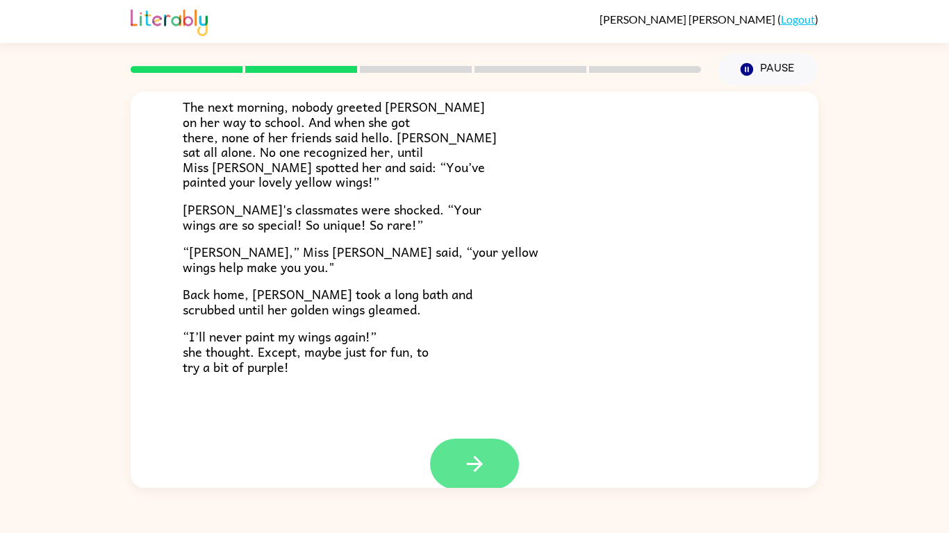
click at [498, 463] on button "button" at bounding box center [474, 464] width 89 height 51
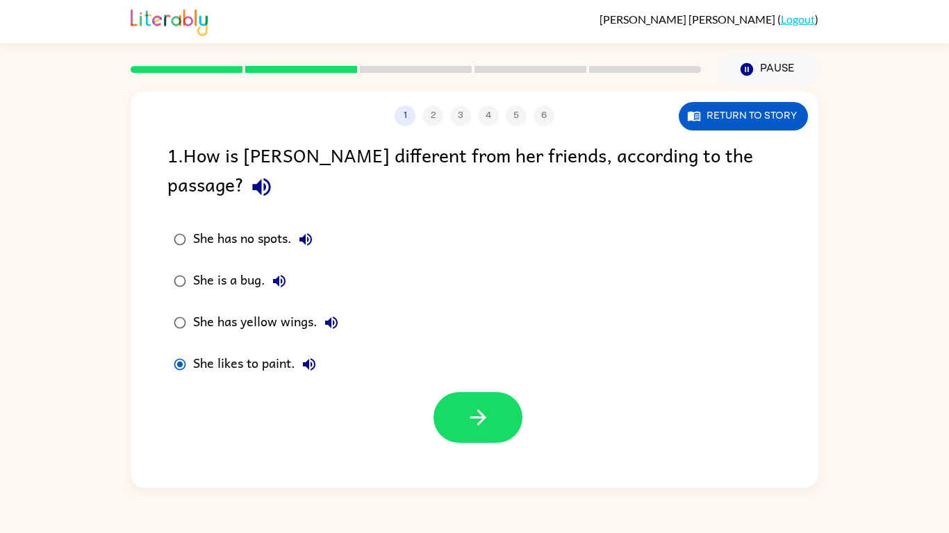
click at [521, 392] on div at bounding box center [477, 417] width 89 height 51
click at [483, 406] on icon "button" at bounding box center [478, 418] width 24 height 24
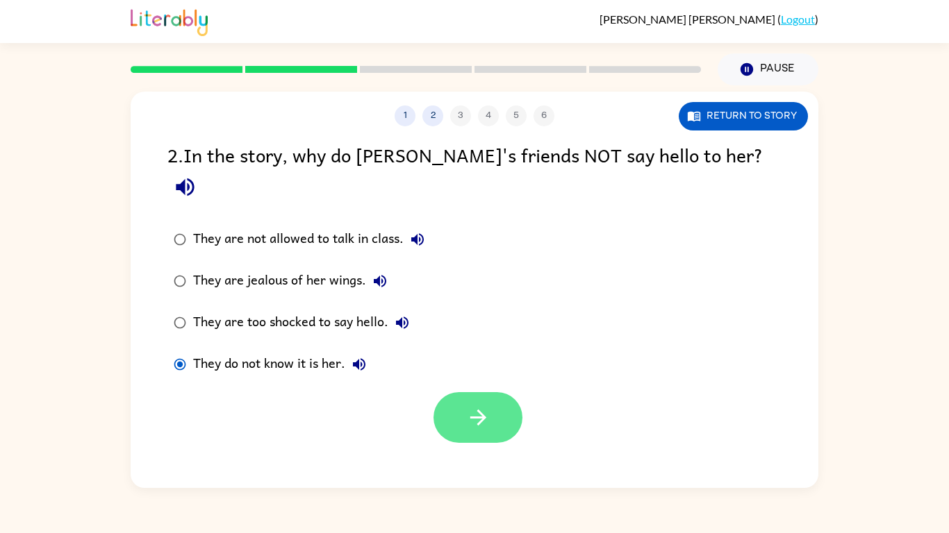
click at [480, 406] on icon "button" at bounding box center [478, 418] width 24 height 24
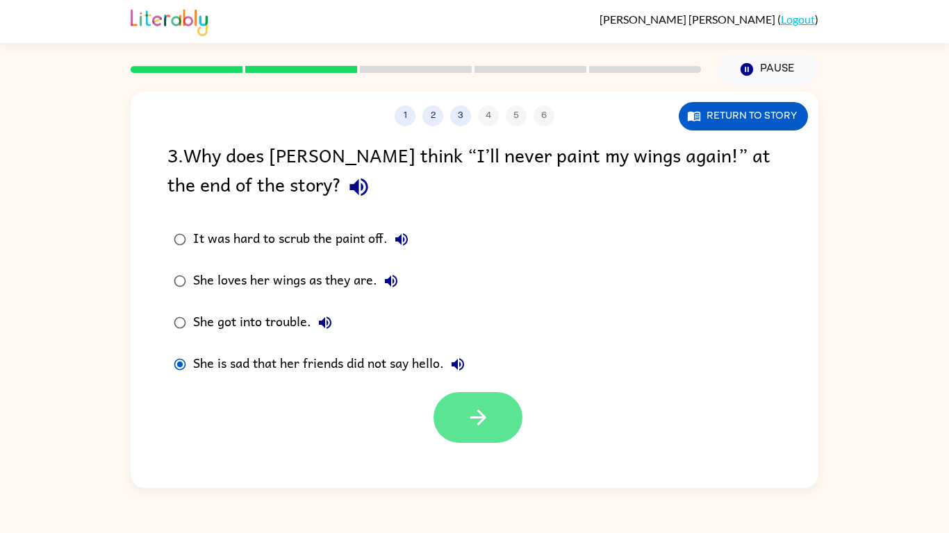
click at [490, 406] on icon "button" at bounding box center [478, 418] width 24 height 24
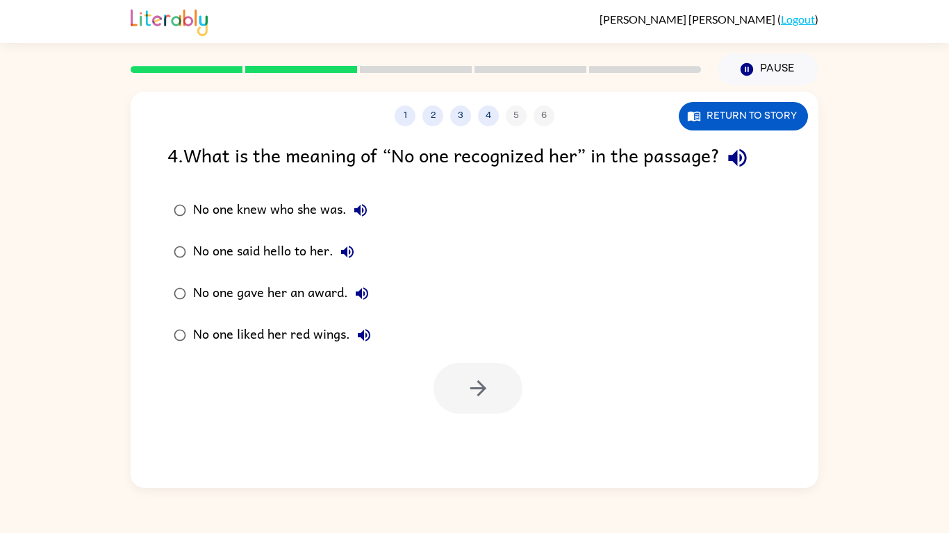
click at [185, 354] on label "No one liked her red wings." at bounding box center [272, 336] width 225 height 42
click at [487, 434] on div "1 2 3 4 5 6 Return to story 4 . What is the meaning of “No one recognized her” …" at bounding box center [475, 290] width 688 height 397
click at [485, 409] on button "button" at bounding box center [477, 388] width 89 height 51
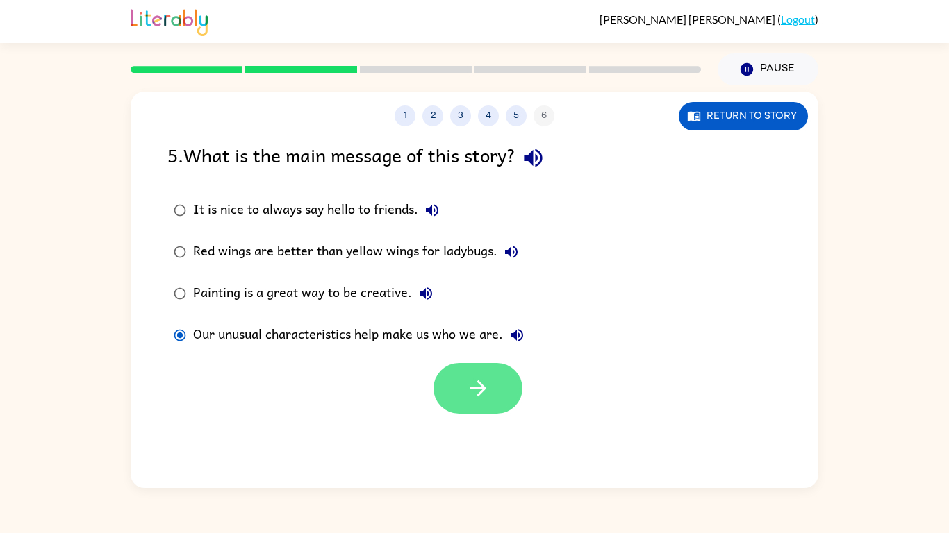
click at [504, 402] on button "button" at bounding box center [477, 388] width 89 height 51
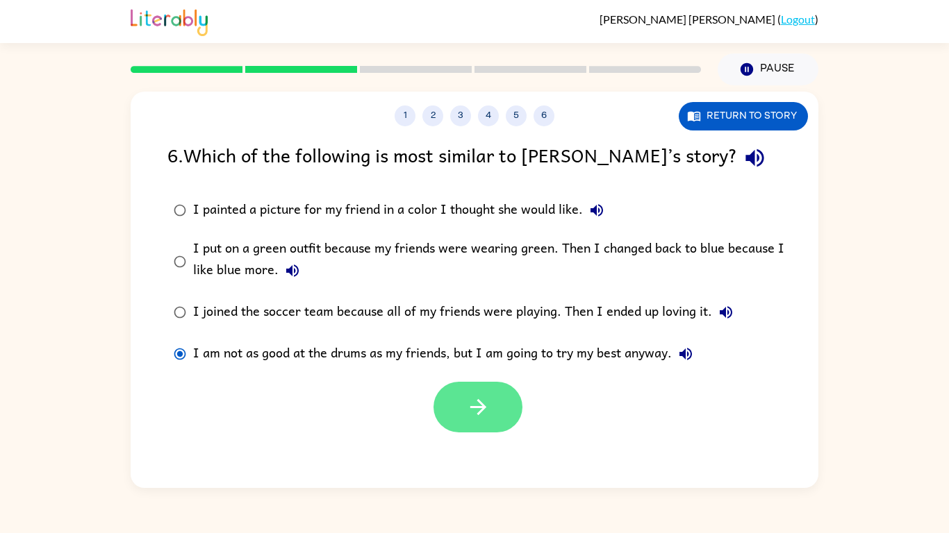
click at [490, 422] on button "button" at bounding box center [477, 407] width 89 height 51
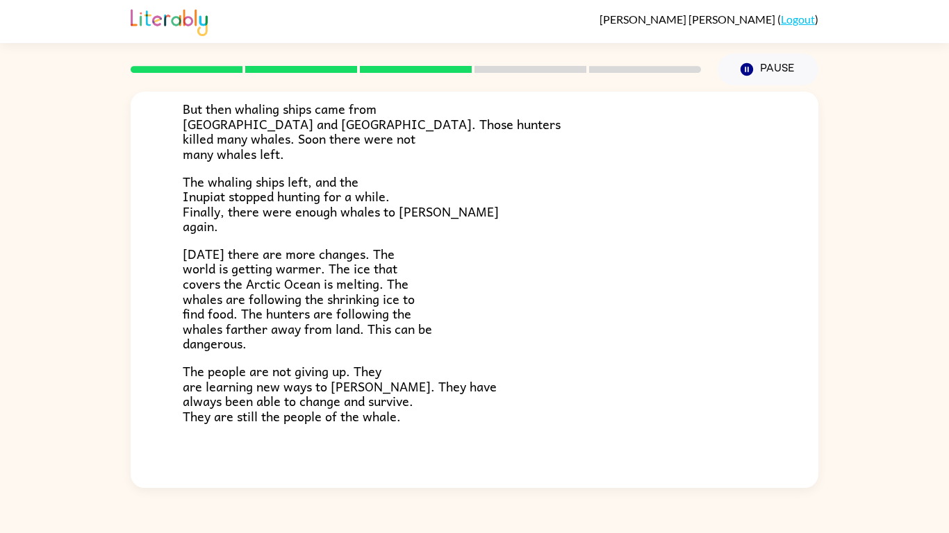
scroll to position [468, 0]
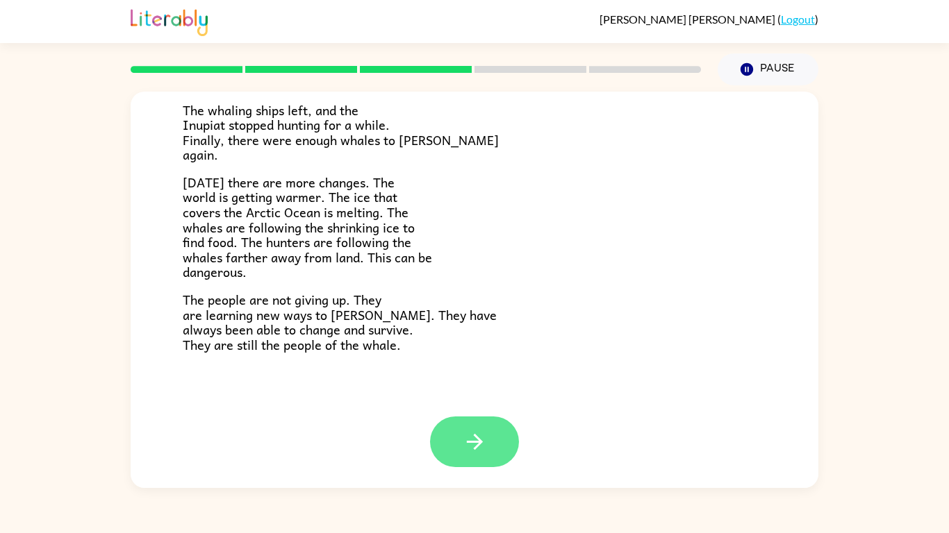
click at [467, 456] on button "button" at bounding box center [474, 442] width 89 height 51
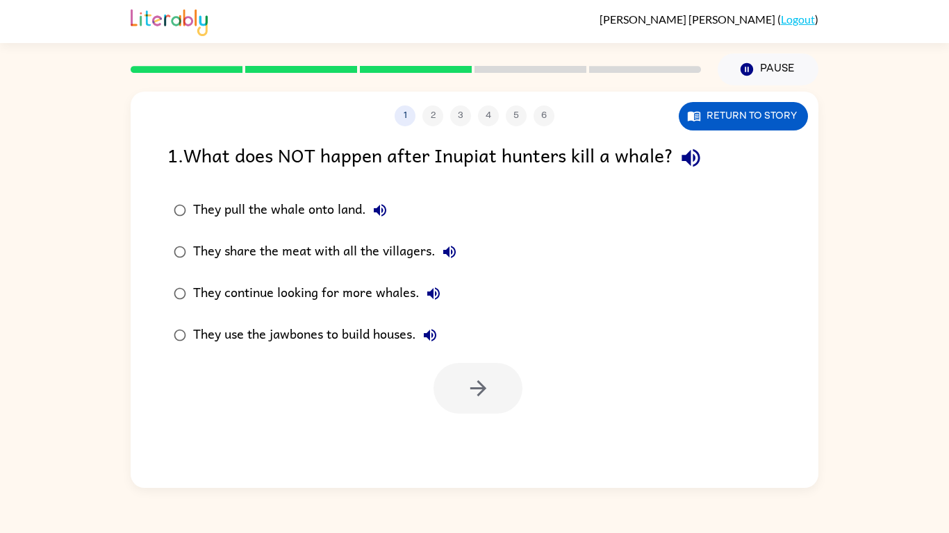
scroll to position [0, 0]
click at [490, 412] on button "button" at bounding box center [477, 388] width 89 height 51
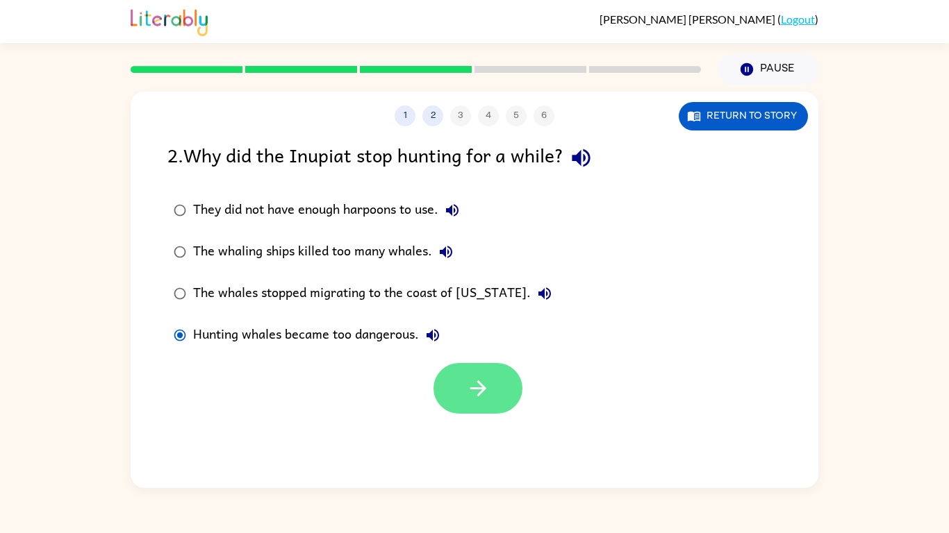
click at [477, 405] on button "button" at bounding box center [477, 388] width 89 height 51
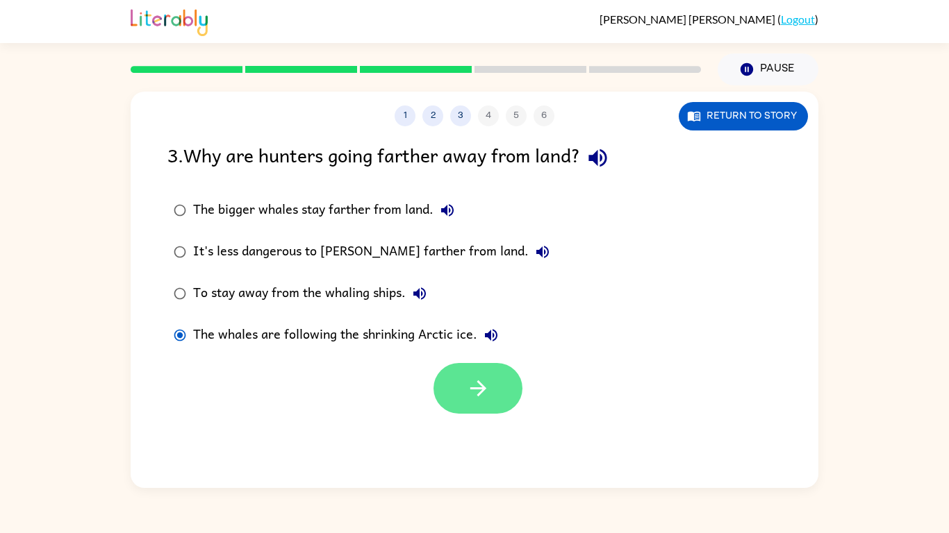
click at [485, 405] on button "button" at bounding box center [477, 388] width 89 height 51
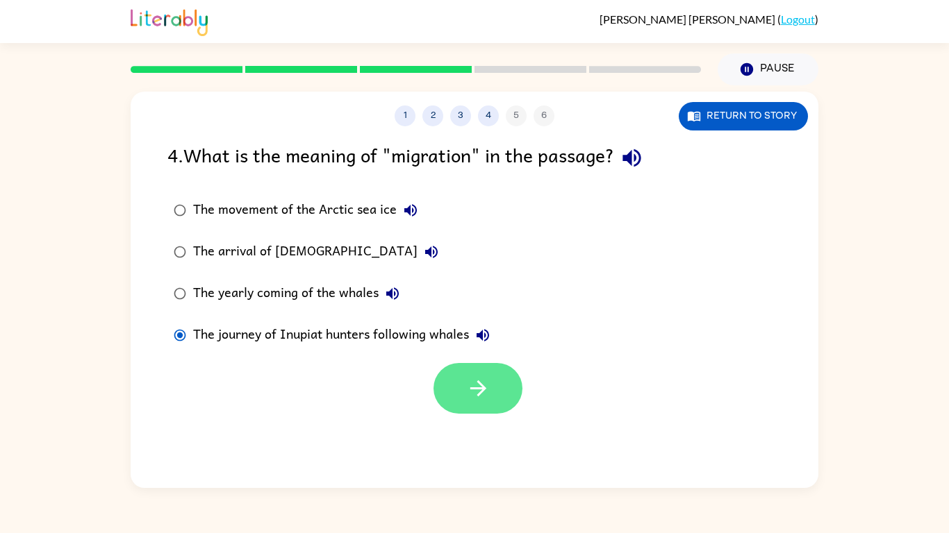
click at [468, 413] on button "button" at bounding box center [477, 388] width 89 height 51
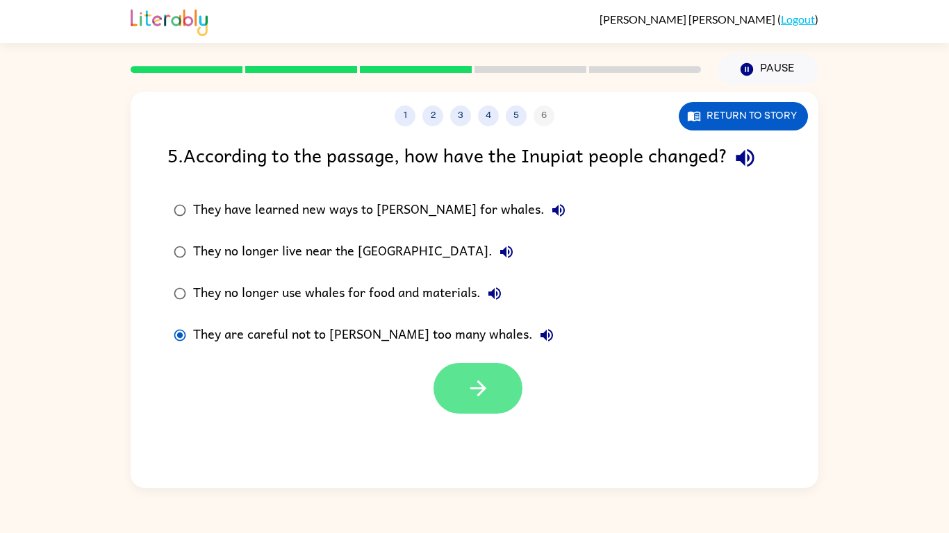
click at [467, 411] on button "button" at bounding box center [477, 388] width 89 height 51
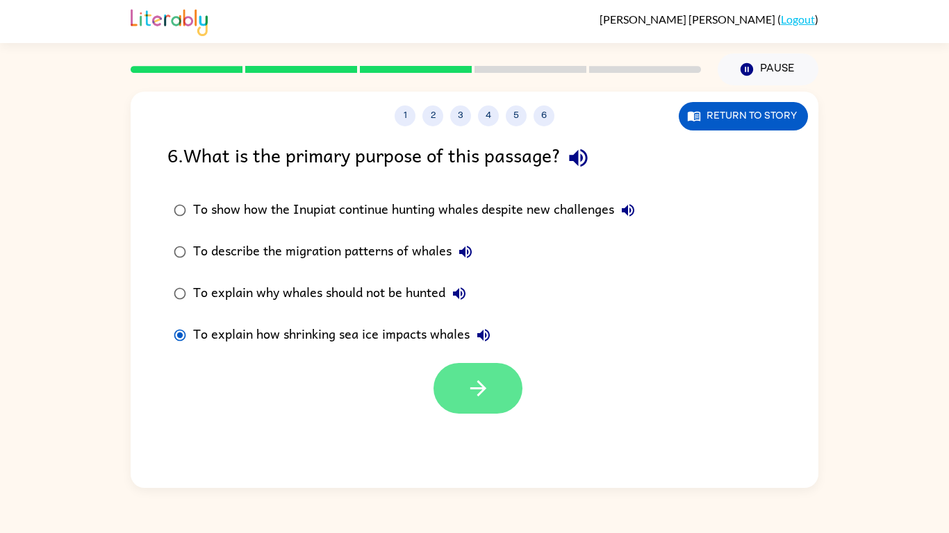
click at [469, 403] on button "button" at bounding box center [477, 388] width 89 height 51
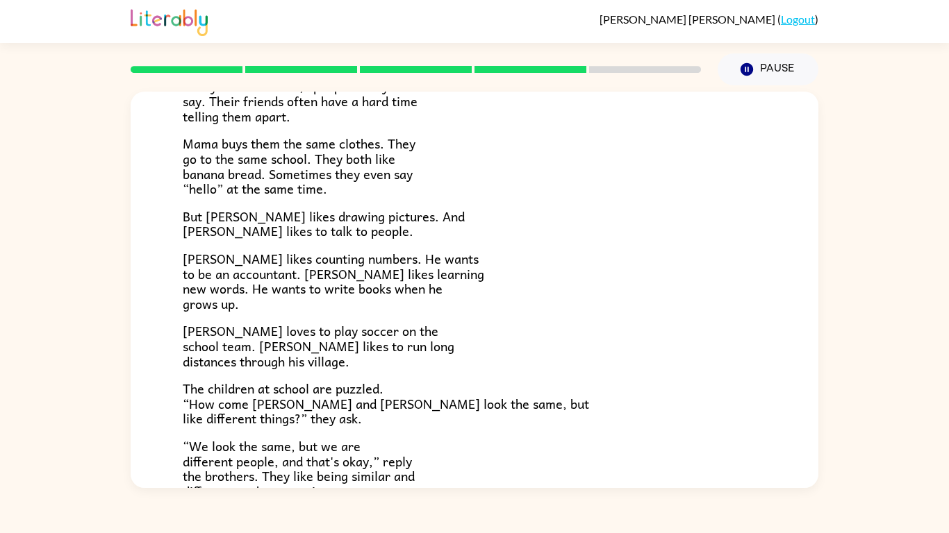
scroll to position [301, 0]
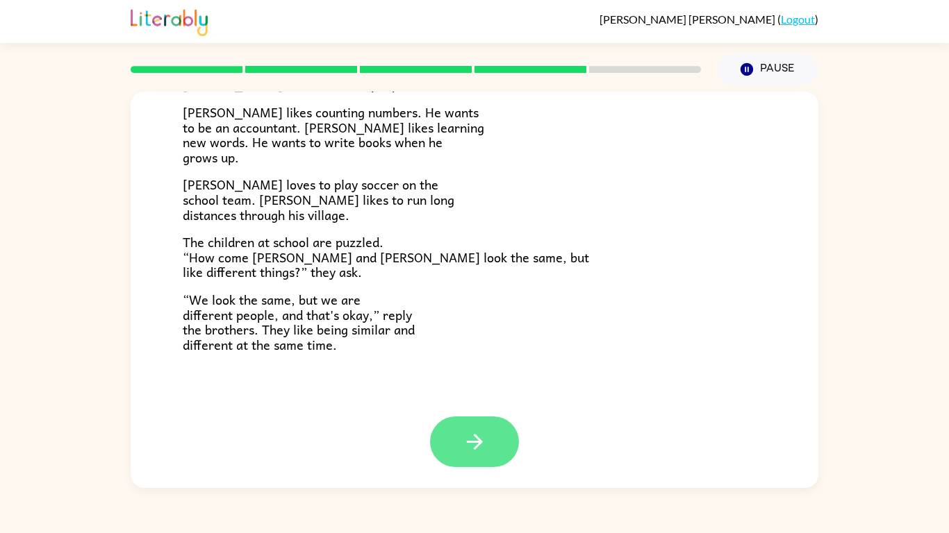
click at [490, 449] on button "button" at bounding box center [474, 442] width 89 height 51
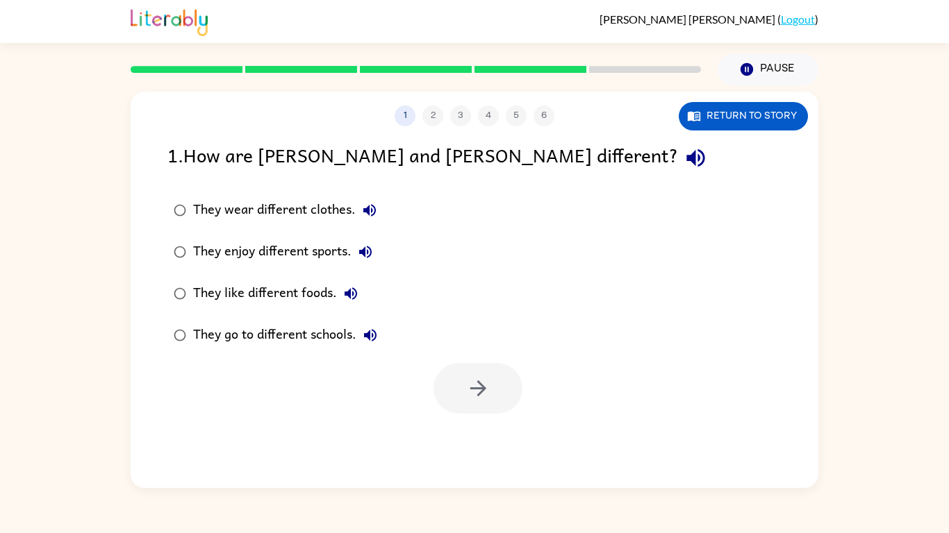
scroll to position [0, 0]
click at [470, 402] on button "button" at bounding box center [477, 388] width 89 height 51
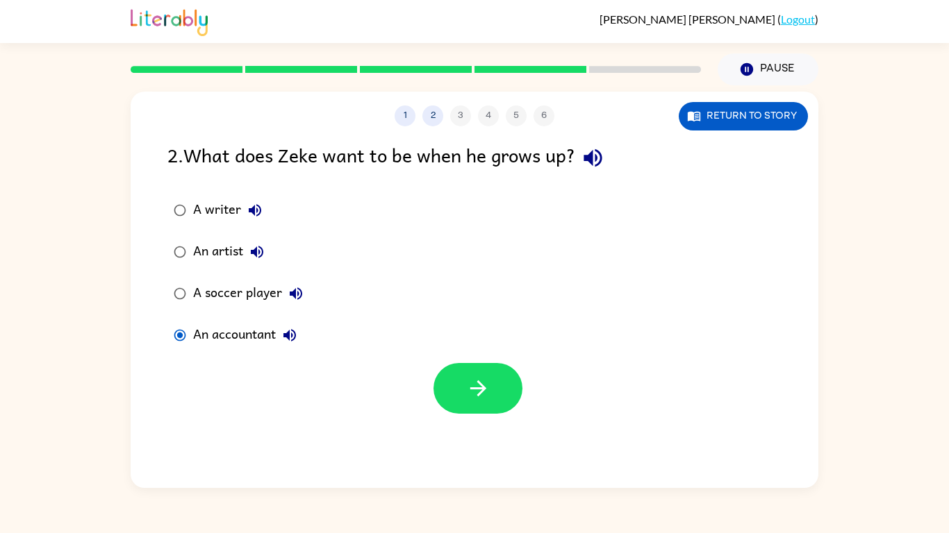
click at [452, 423] on div "1 2 3 4 5 6 Return to story 2 . What does Zeke want to be when he grows up? A w…" at bounding box center [475, 290] width 688 height 397
click at [479, 410] on button "button" at bounding box center [477, 388] width 89 height 51
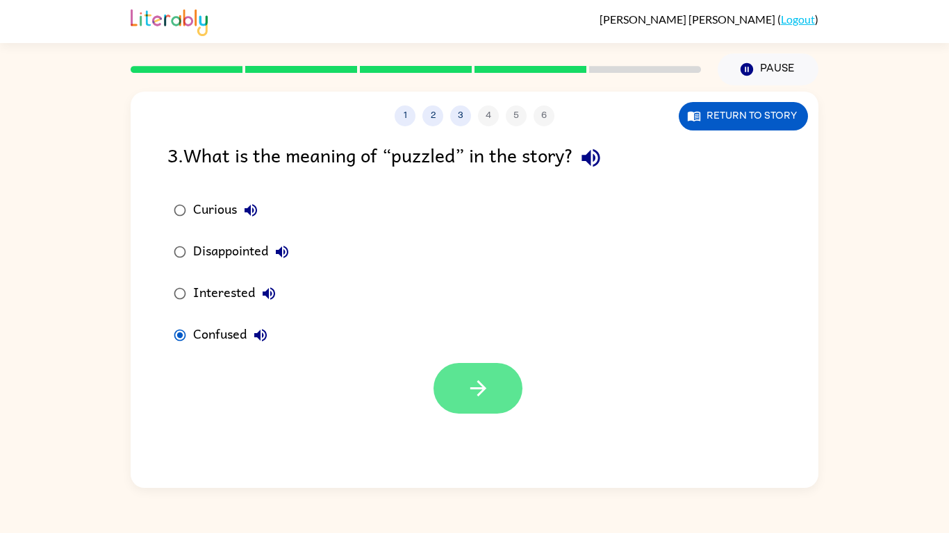
click at [497, 403] on button "button" at bounding box center [477, 388] width 89 height 51
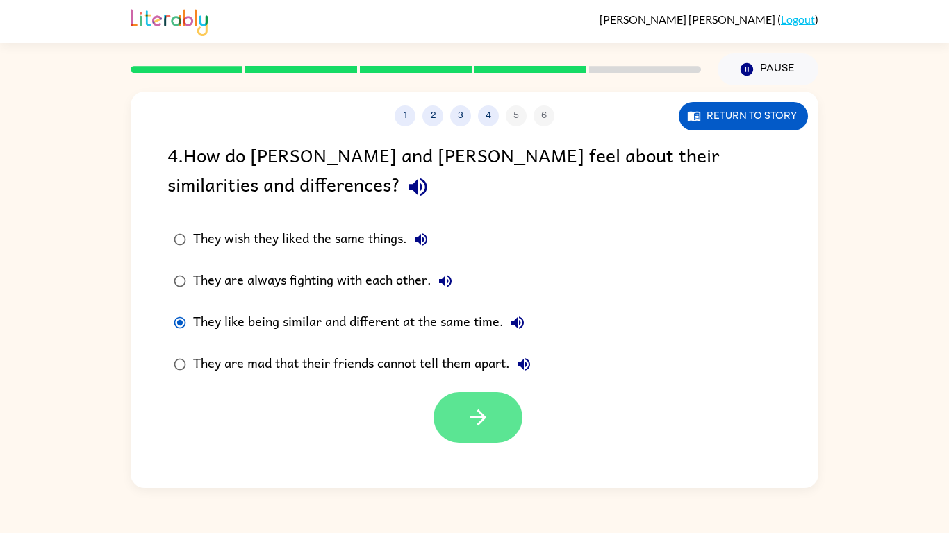
click at [492, 398] on button "button" at bounding box center [477, 417] width 89 height 51
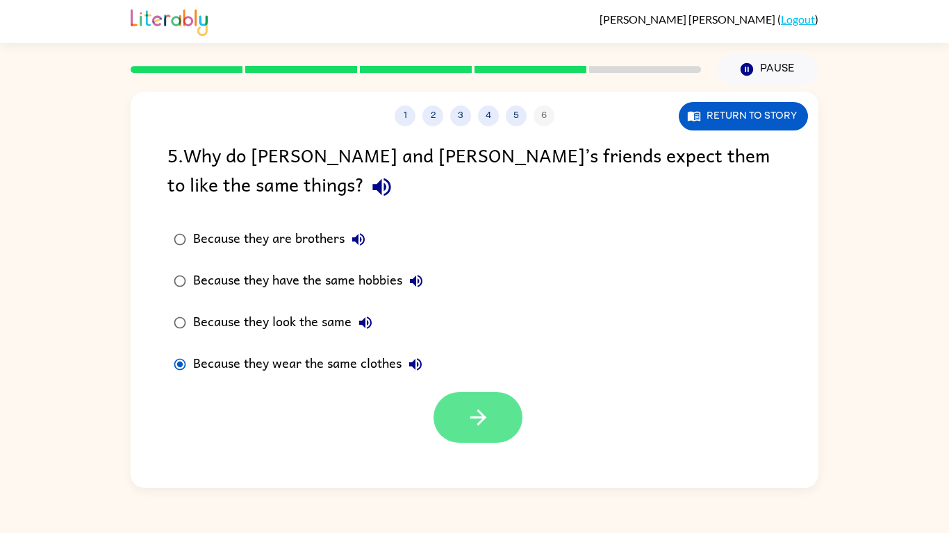
click at [491, 433] on button "button" at bounding box center [477, 417] width 89 height 51
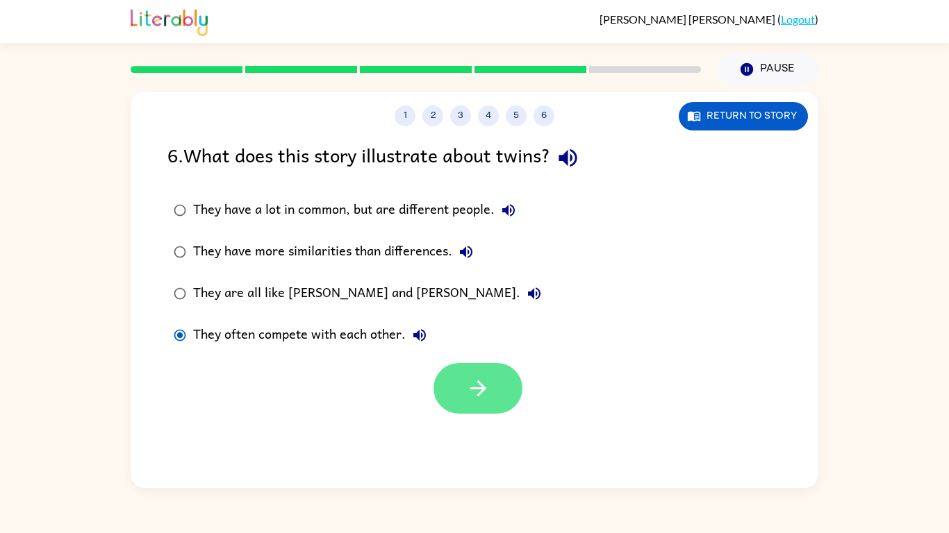
click at [480, 413] on button "button" at bounding box center [477, 388] width 89 height 51
